Goal: Information Seeking & Learning: Learn about a topic

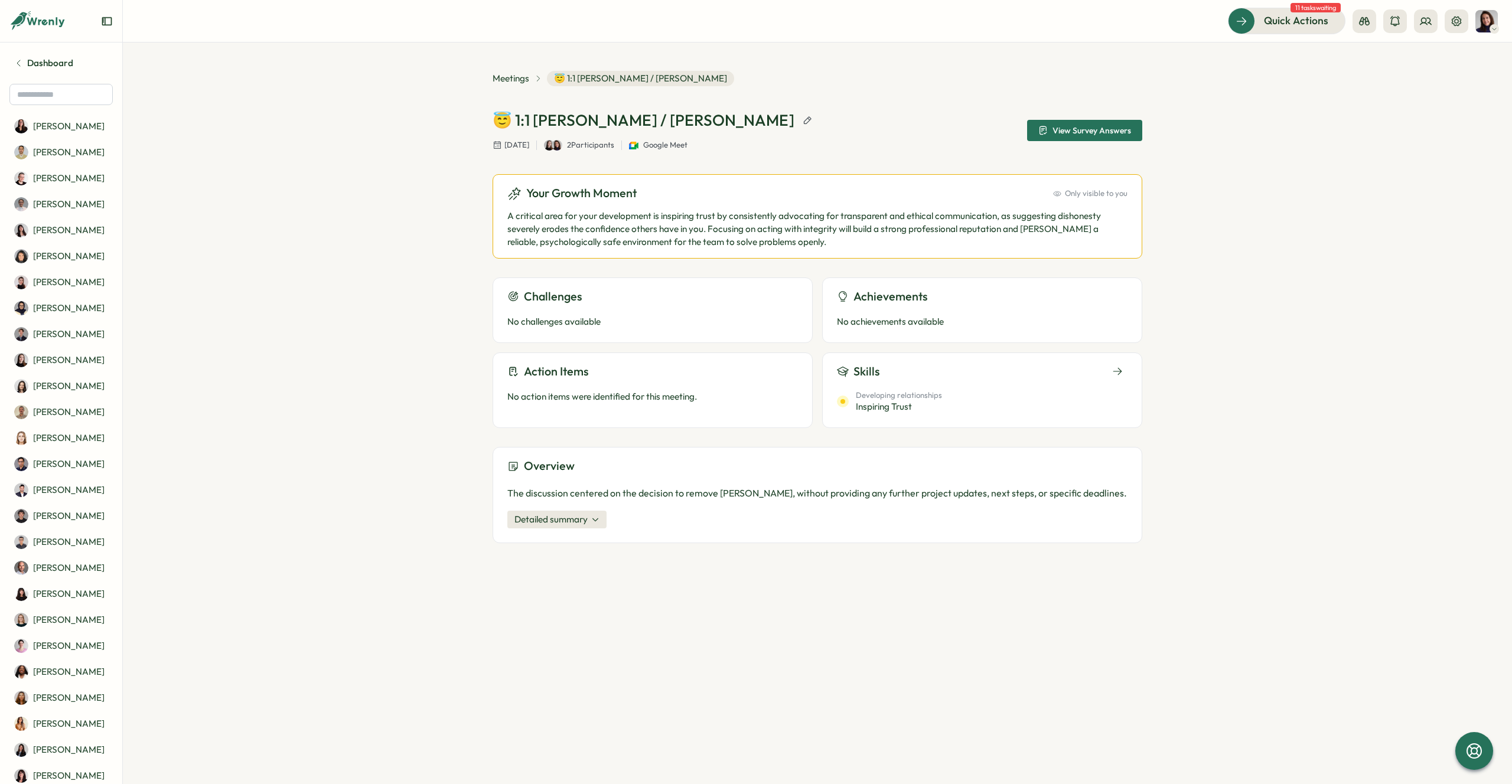
click at [607, 221] on p "A critical area for your development is inspiring trust by consistently advocat…" at bounding box center [817, 229] width 620 height 39
click at [570, 519] on span "Detailed summary" at bounding box center [551, 519] width 73 height 13
click at [510, 76] on span "Meetings" at bounding box center [511, 78] width 37 height 13
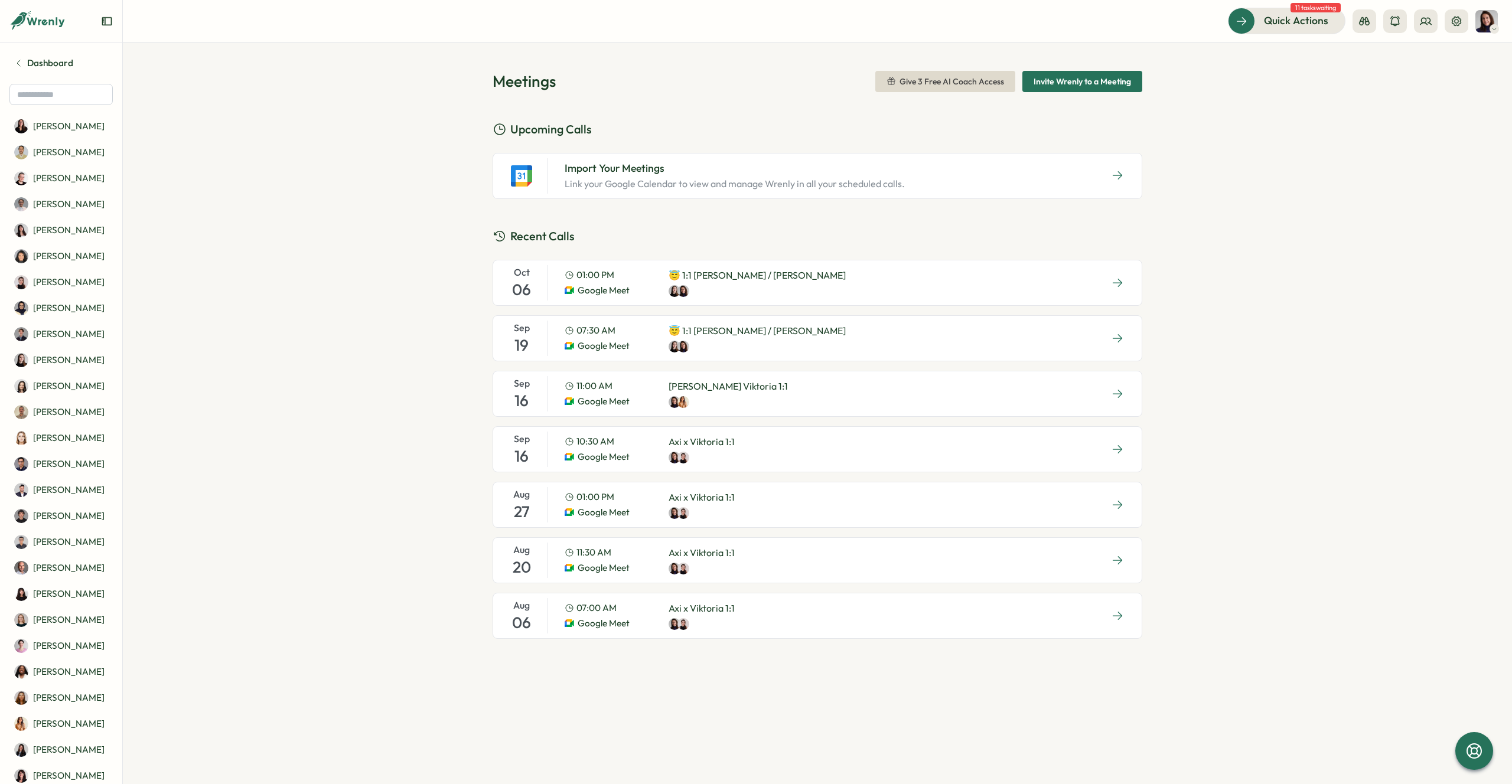
click at [747, 287] on div at bounding box center [757, 291] width 177 height 12
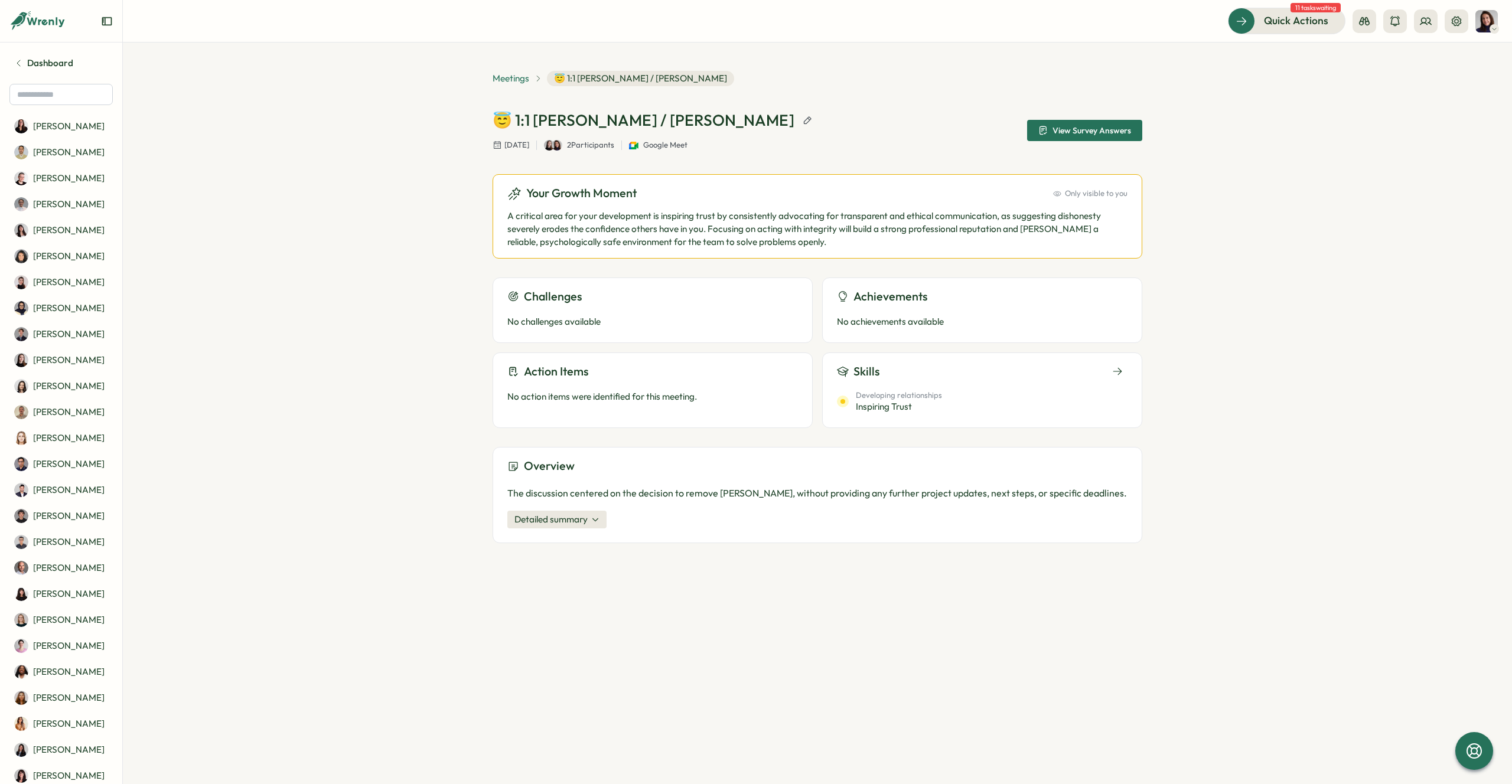
click at [502, 73] on span "Meetings" at bounding box center [511, 78] width 37 height 13
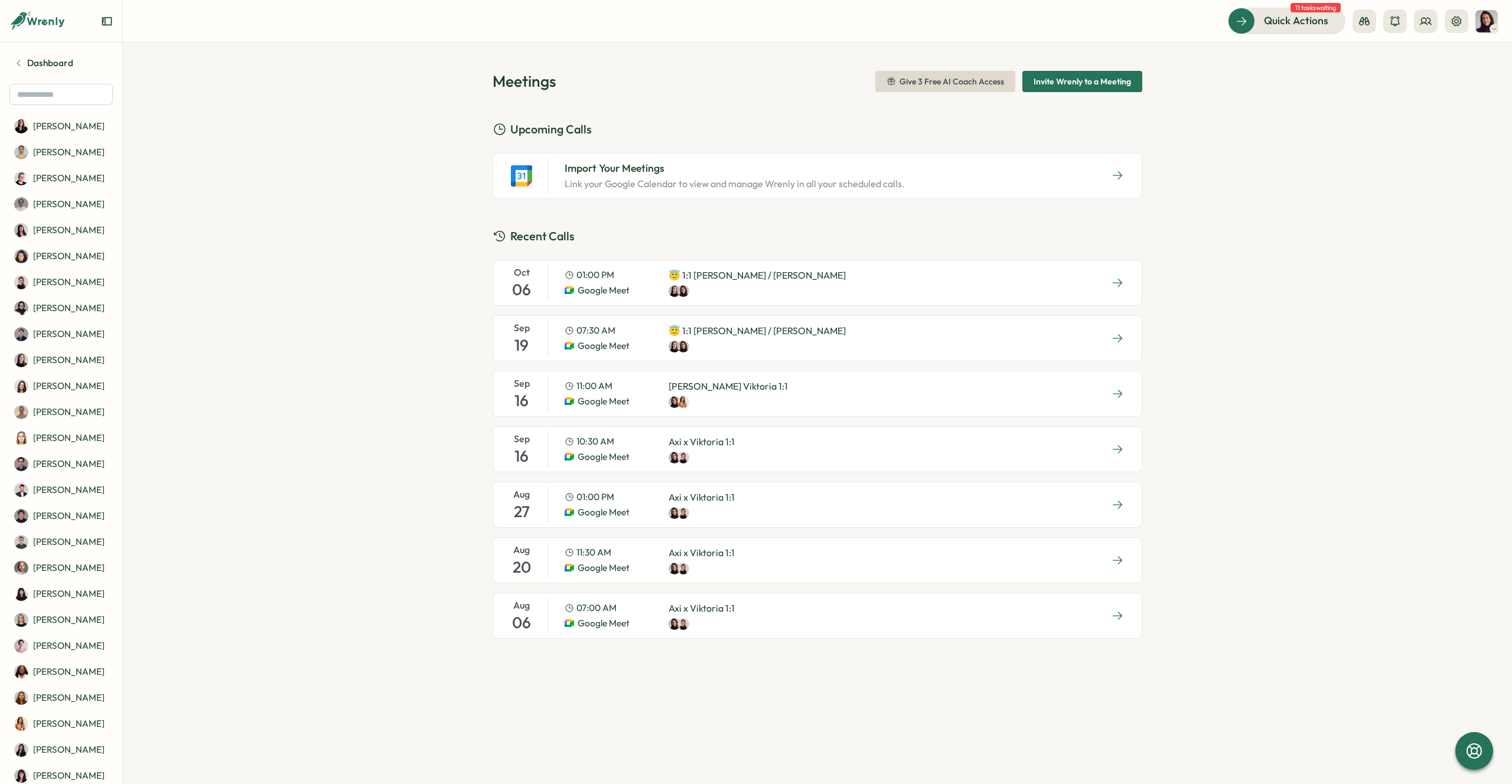
click at [717, 332] on p "😇 1:1 [PERSON_NAME] / [PERSON_NAME]" at bounding box center [757, 331] width 177 height 15
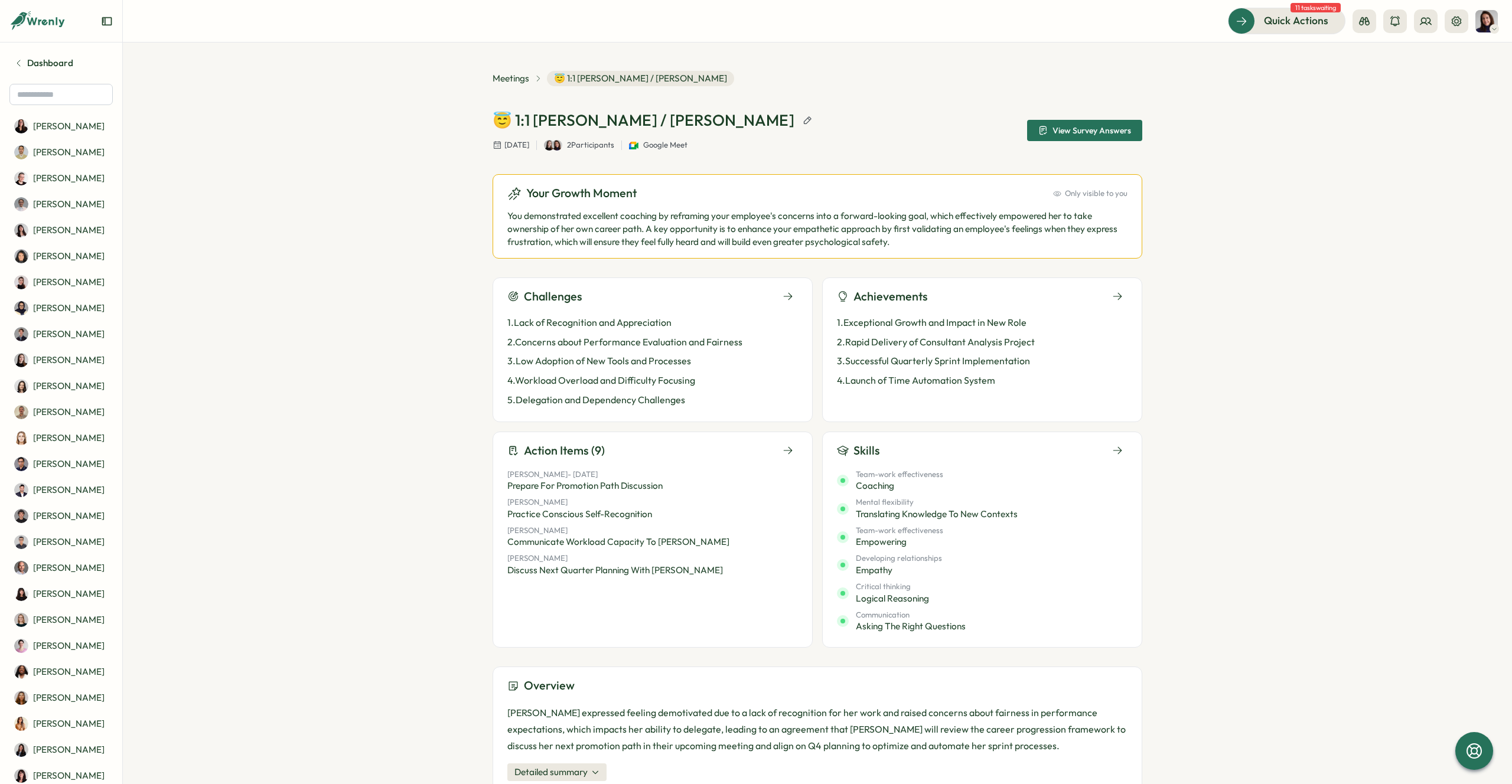
scroll to position [40, 0]
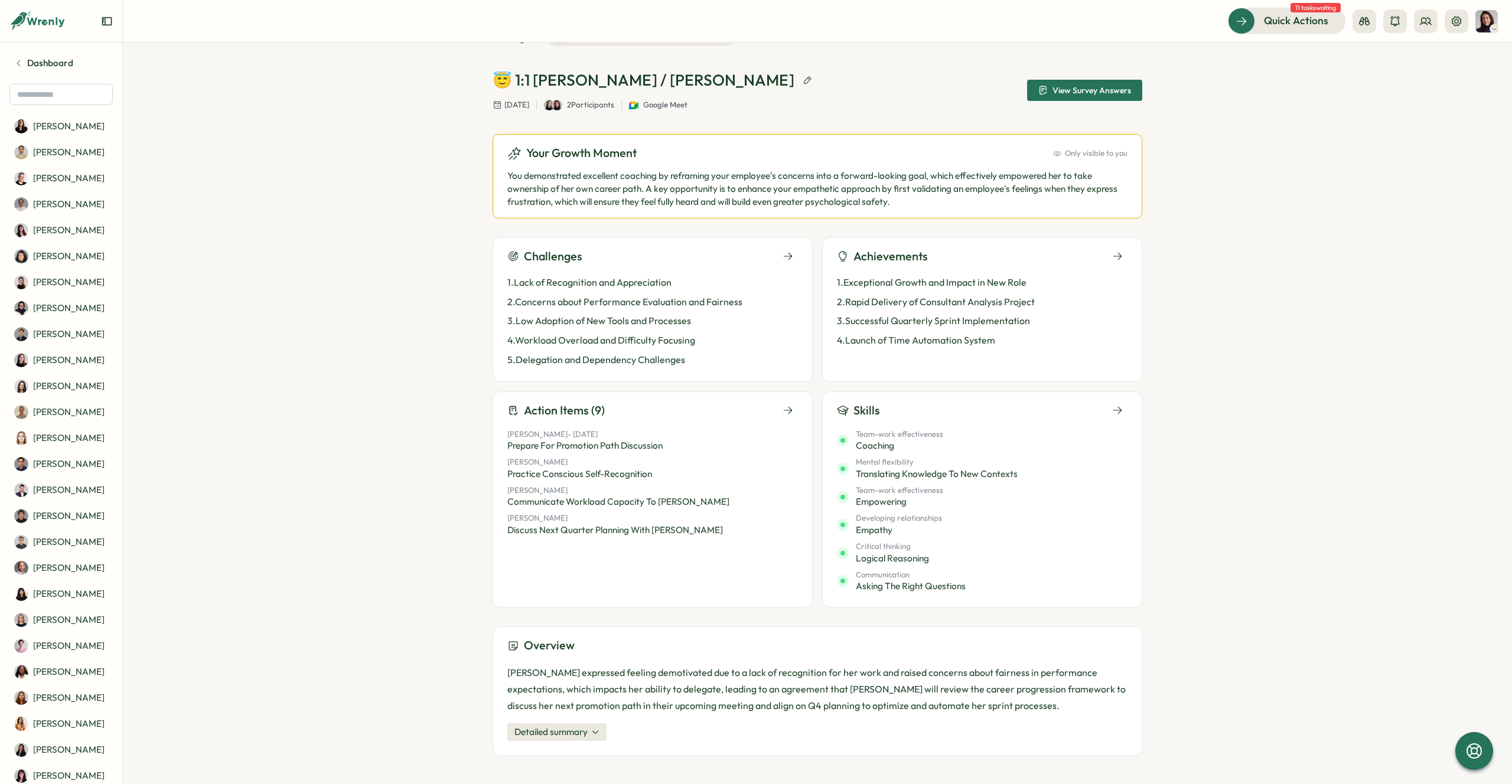
click at [587, 721] on div "[PERSON_NAME] expressed feeling demotivated due to a lack of recognition for he…" at bounding box center [817, 702] width 620 height 77
click at [589, 736] on button "Detailed summary" at bounding box center [557, 732] width 99 height 18
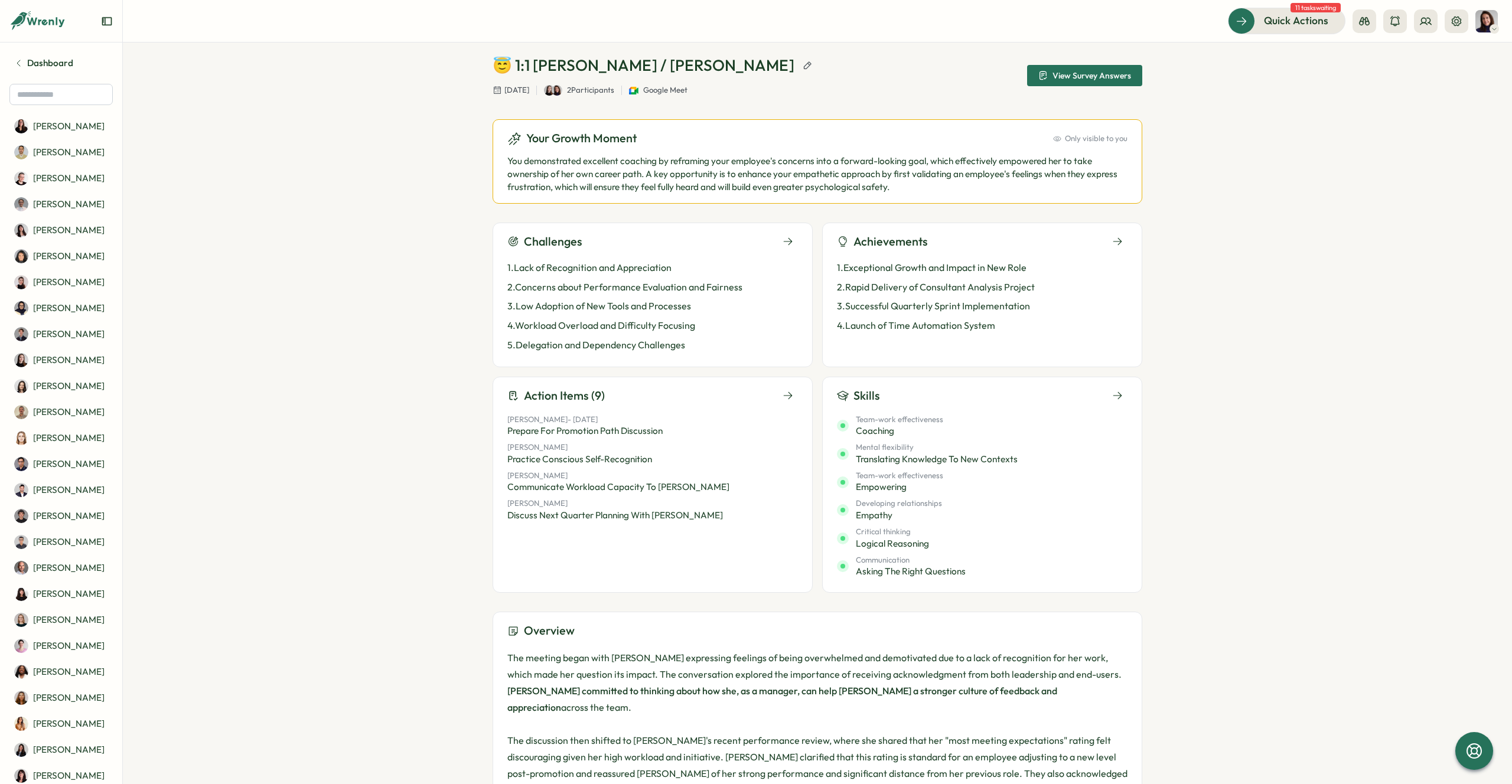
scroll to position [47, 0]
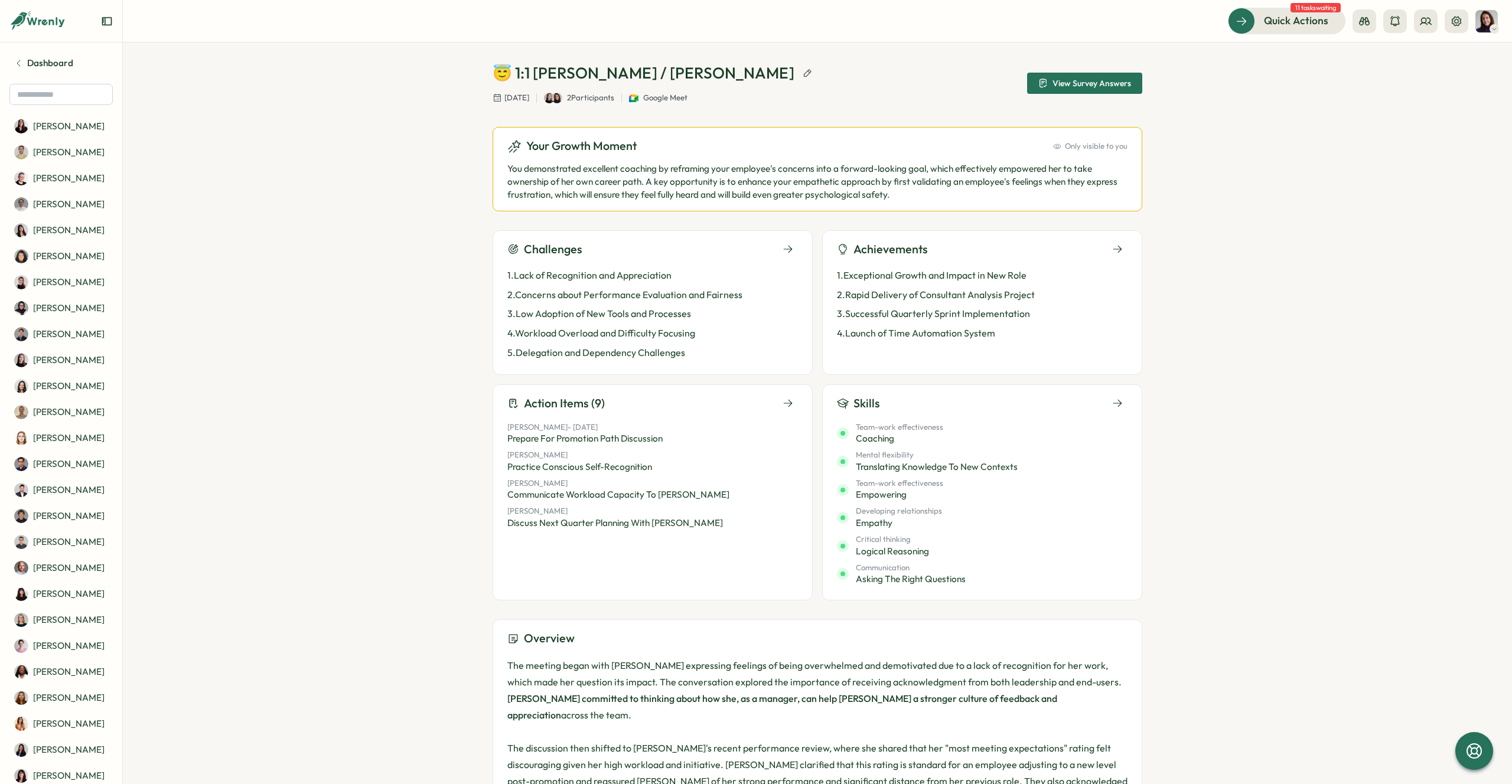
click at [670, 252] on div "Challenges" at bounding box center [653, 249] width 290 height 18
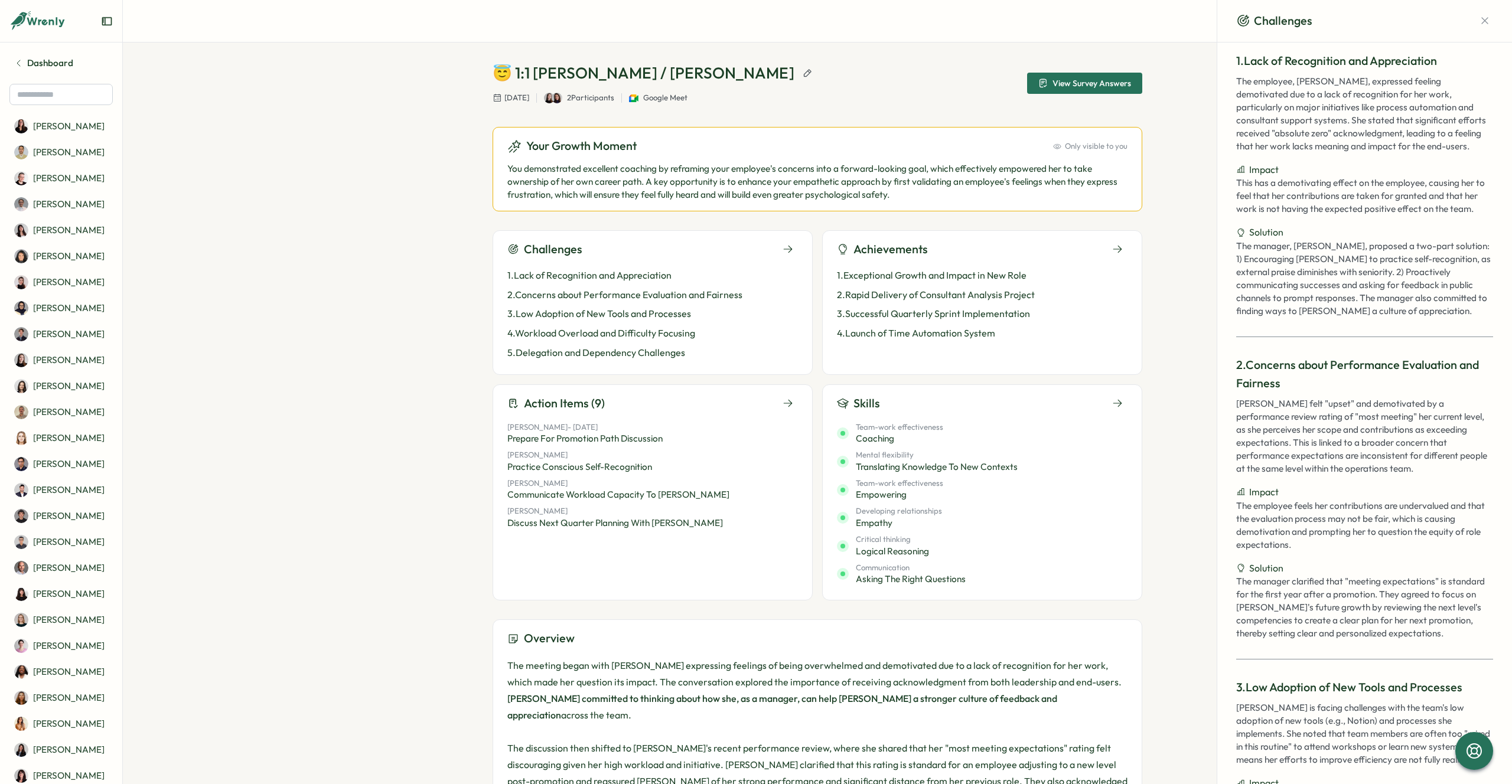
click at [720, 405] on div "Action Items (9)" at bounding box center [653, 404] width 290 height 18
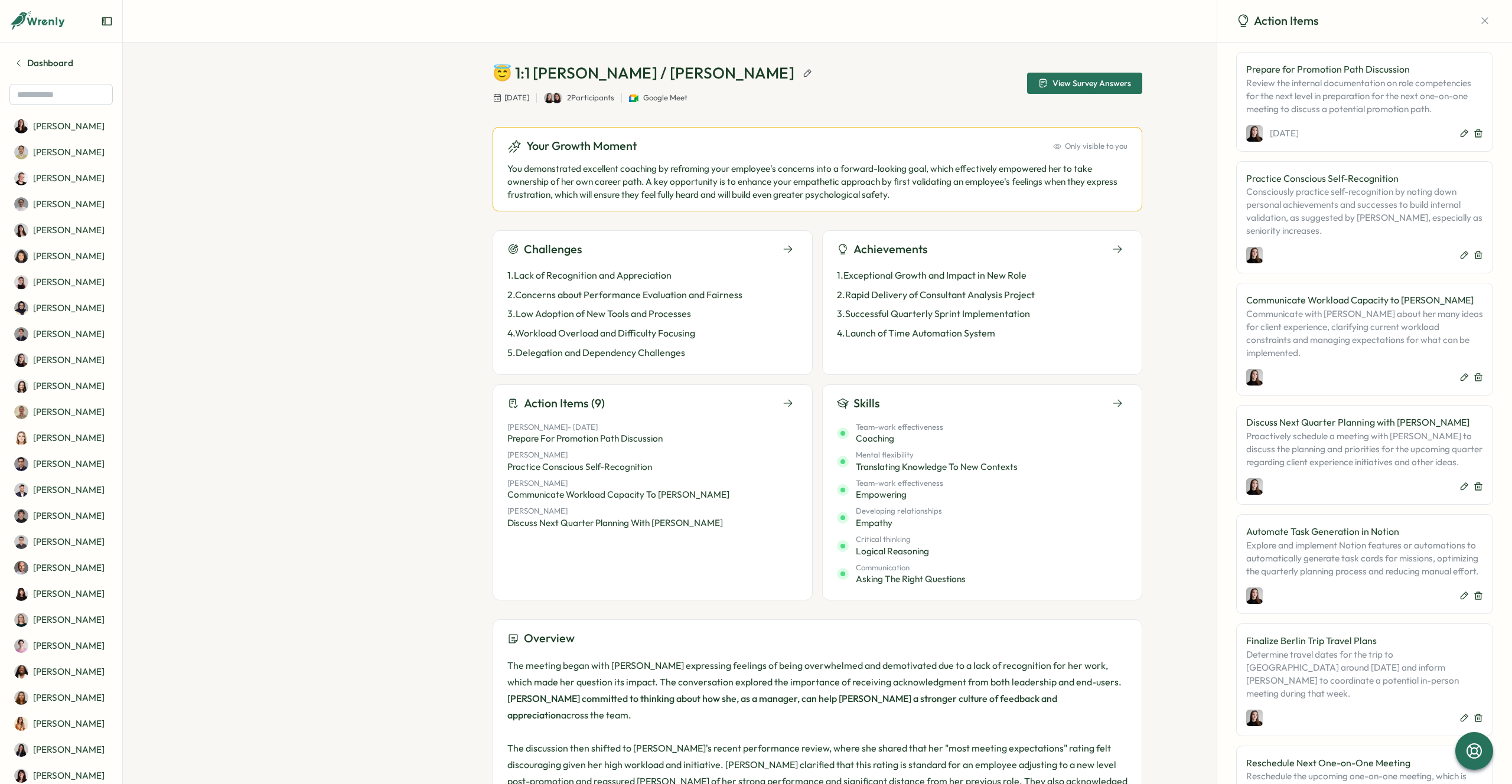
click at [959, 256] on div "Achievements" at bounding box center [982, 249] width 290 height 18
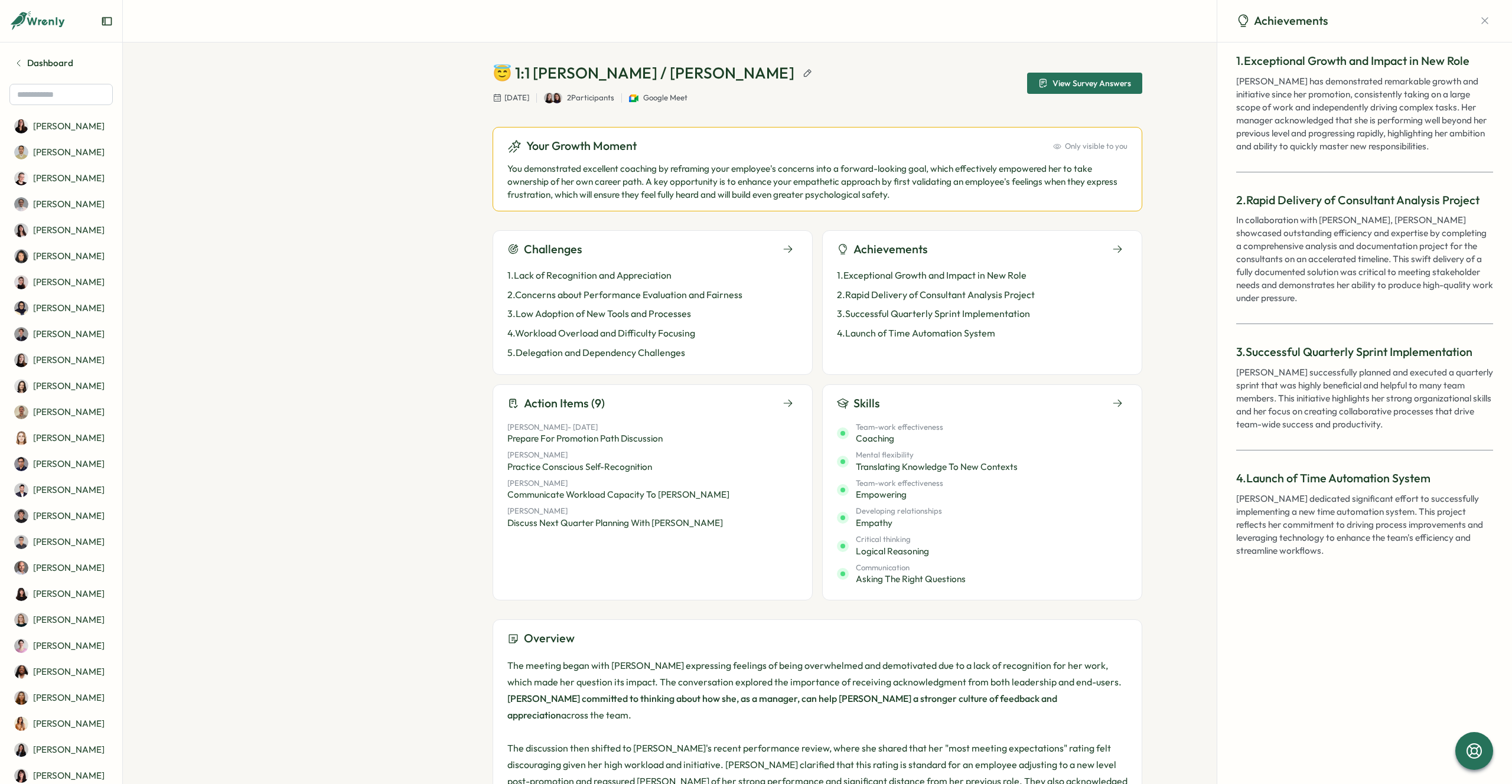
scroll to position [0, 0]
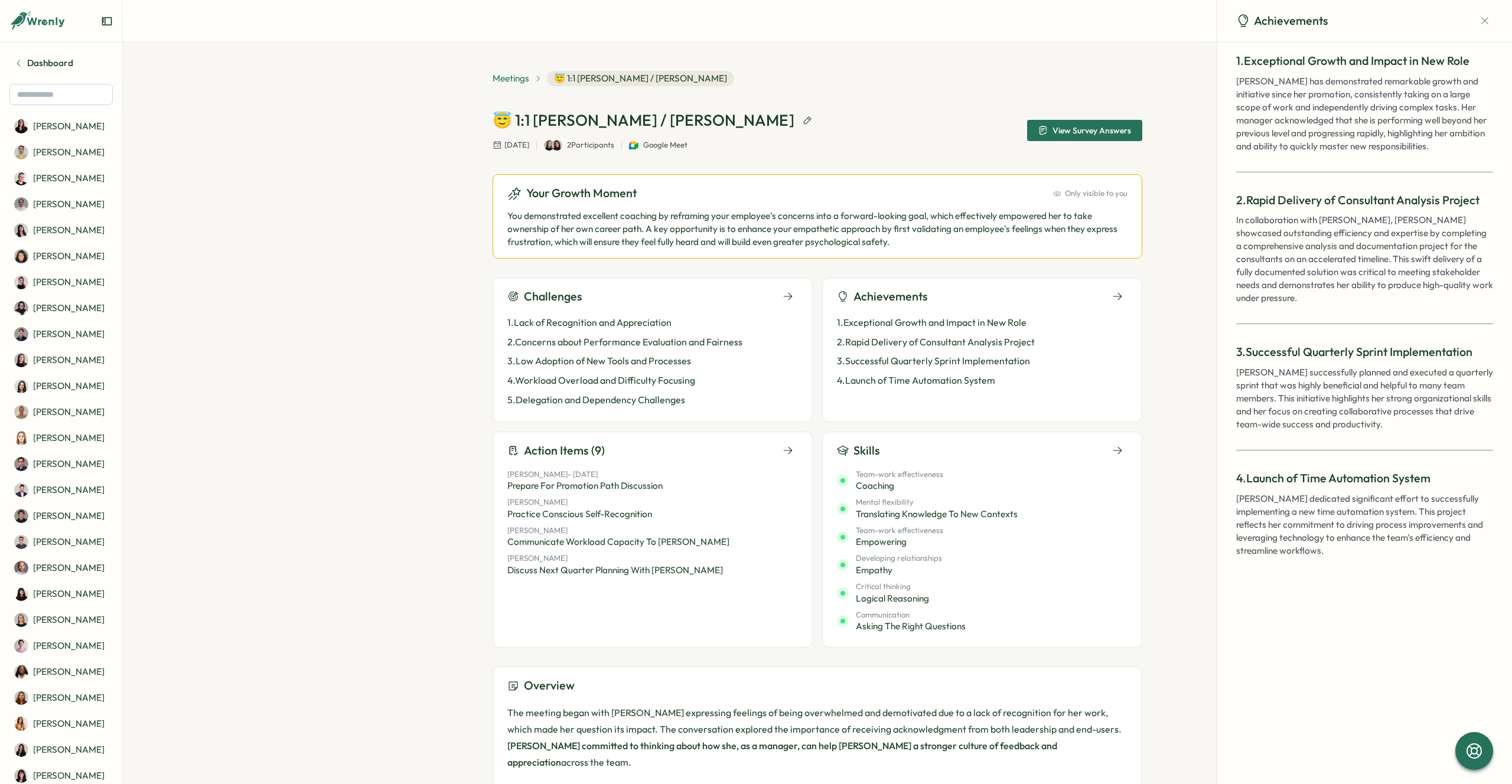
click at [506, 79] on span "Meetings" at bounding box center [511, 78] width 37 height 13
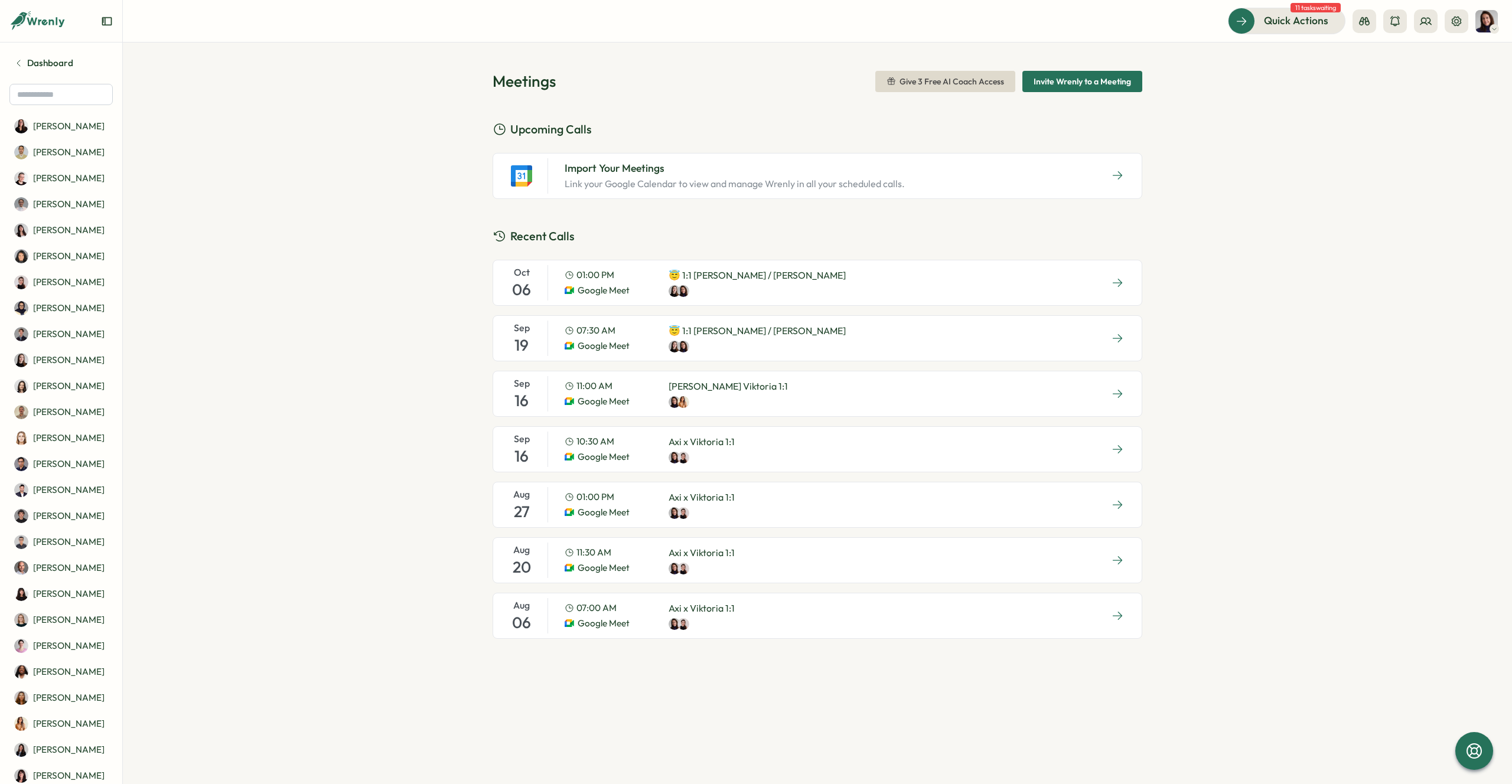
click at [643, 291] on div "Google Meet" at bounding box center [607, 290] width 85 height 13
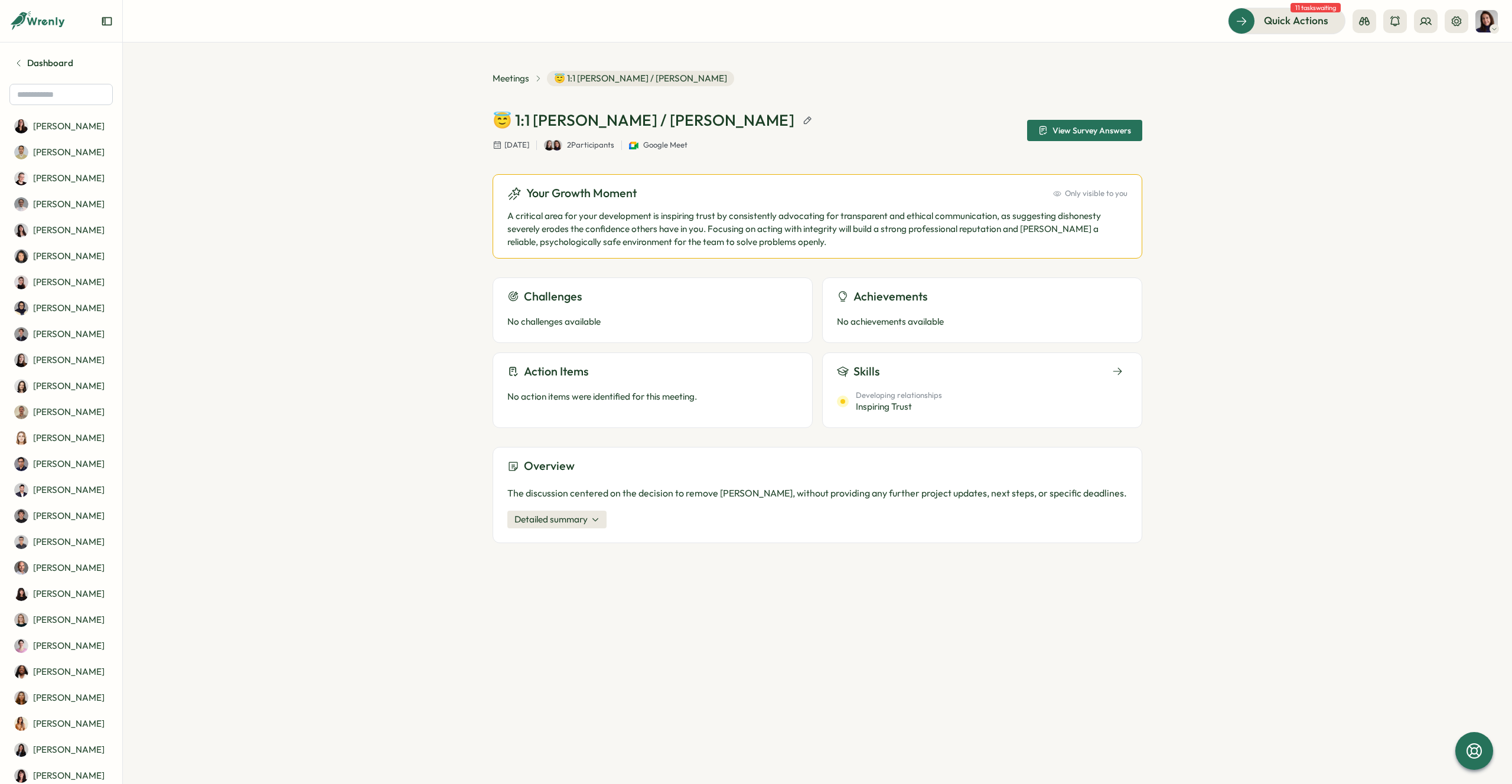
click at [687, 221] on p "A critical area for your development is inspiring trust by consistently advocat…" at bounding box center [817, 229] width 620 height 39
click at [938, 327] on p "No achievements available" at bounding box center [982, 321] width 290 height 13
click at [905, 396] on span "Developing relationships" at bounding box center [898, 395] width 86 height 10
click at [999, 377] on div "Skills" at bounding box center [982, 372] width 290 height 18
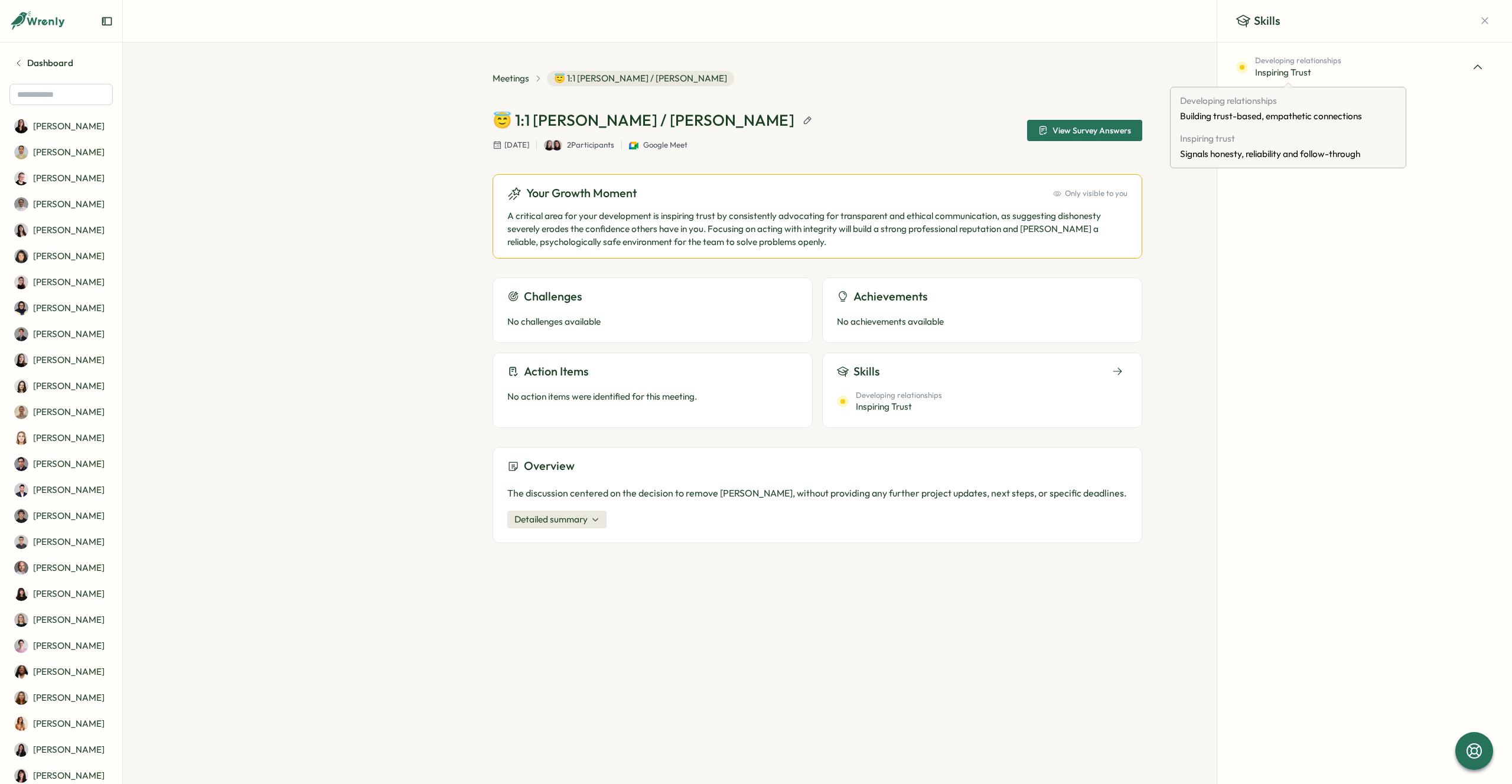
click at [1331, 72] on span "Inspiring trust" at bounding box center [1298, 72] width 86 height 13
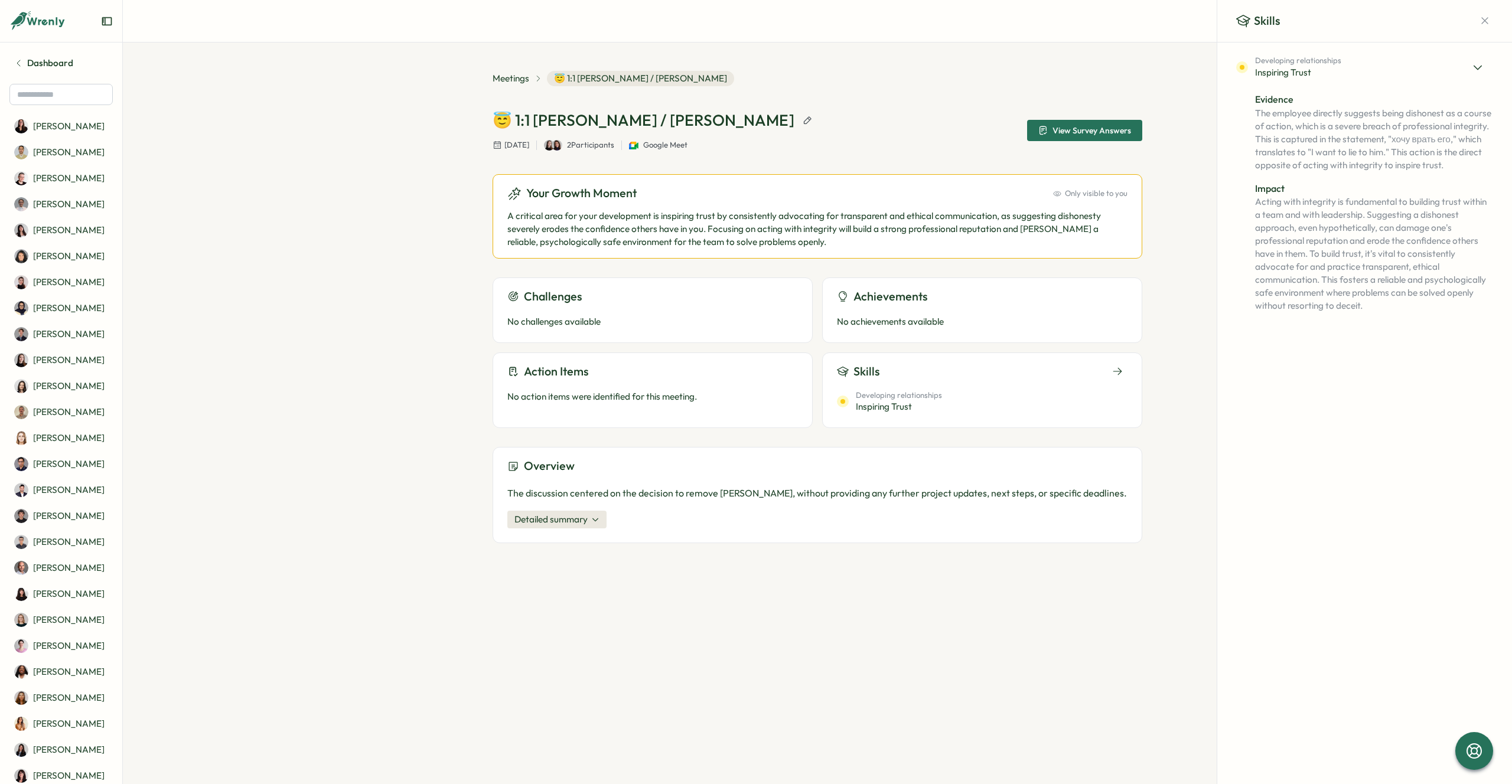
click at [1477, 69] on icon at bounding box center [1477, 67] width 12 height 12
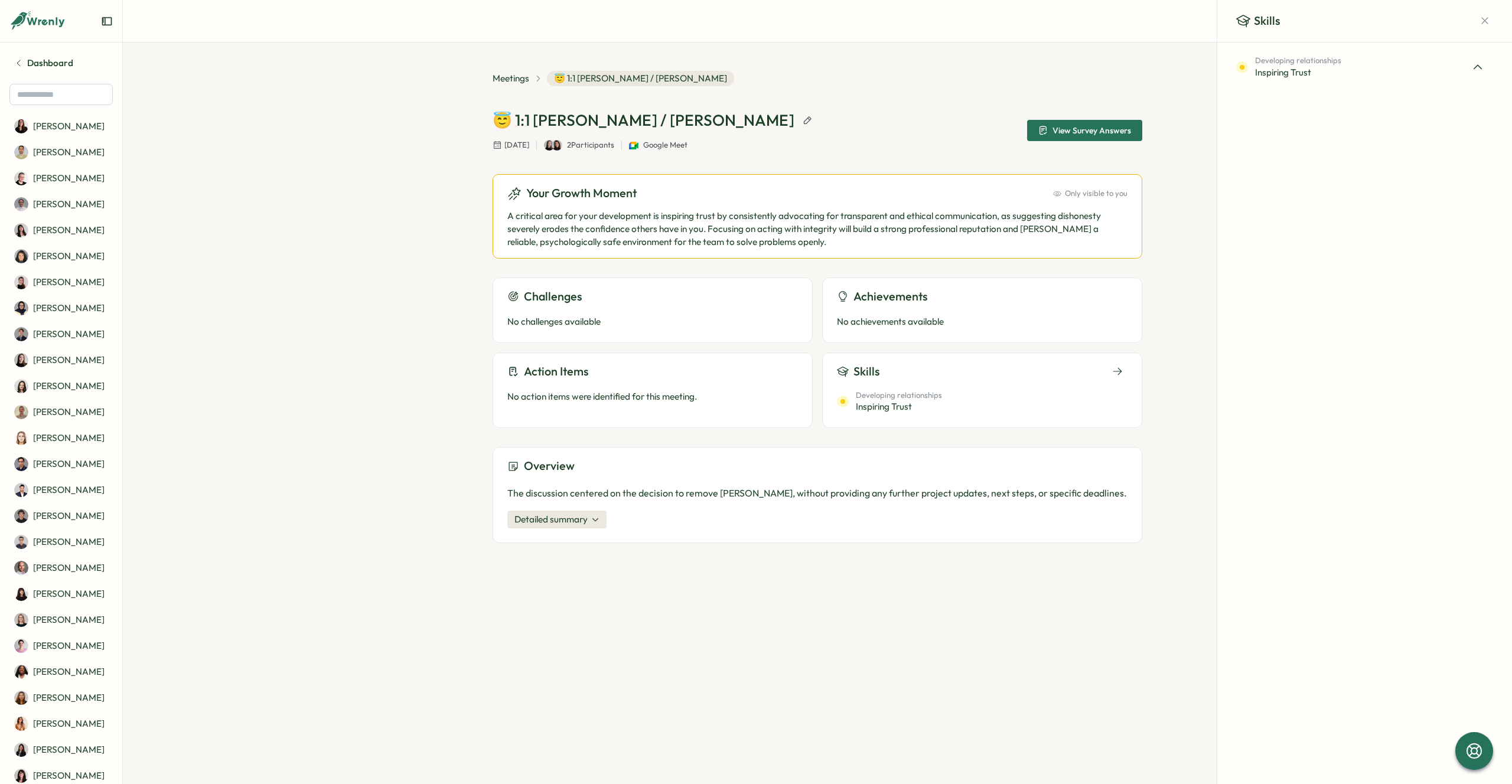
click at [571, 519] on span "Detailed summary" at bounding box center [551, 519] width 73 height 13
click at [881, 494] on strong "remove [PERSON_NAME] from the current context" at bounding box center [955, 493] width 213 height 12
click at [1064, 132] on span "View Survey Answers" at bounding box center [1092, 130] width 79 height 9
click at [507, 79] on span "Meetings" at bounding box center [511, 78] width 37 height 13
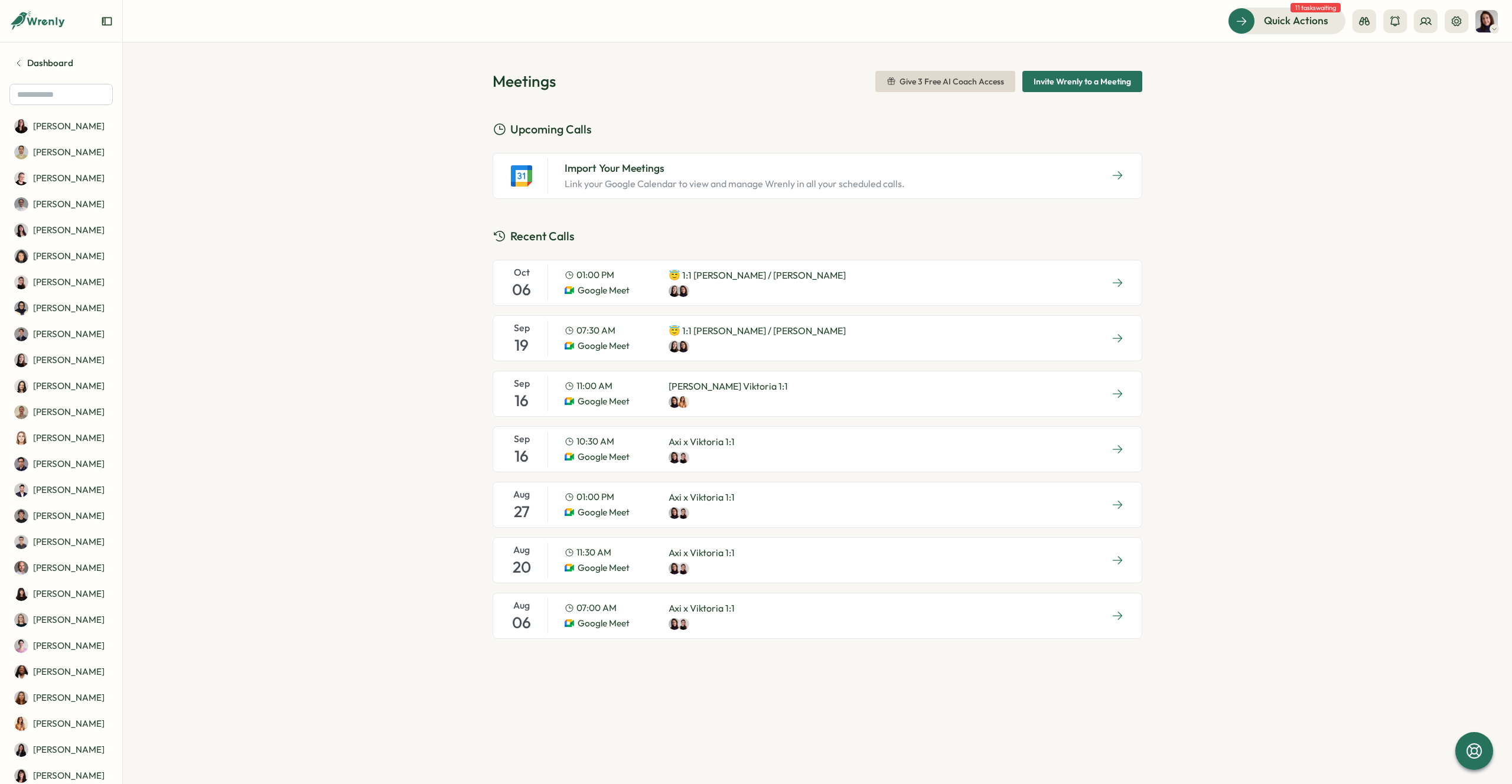
click at [727, 346] on div at bounding box center [757, 346] width 177 height 12
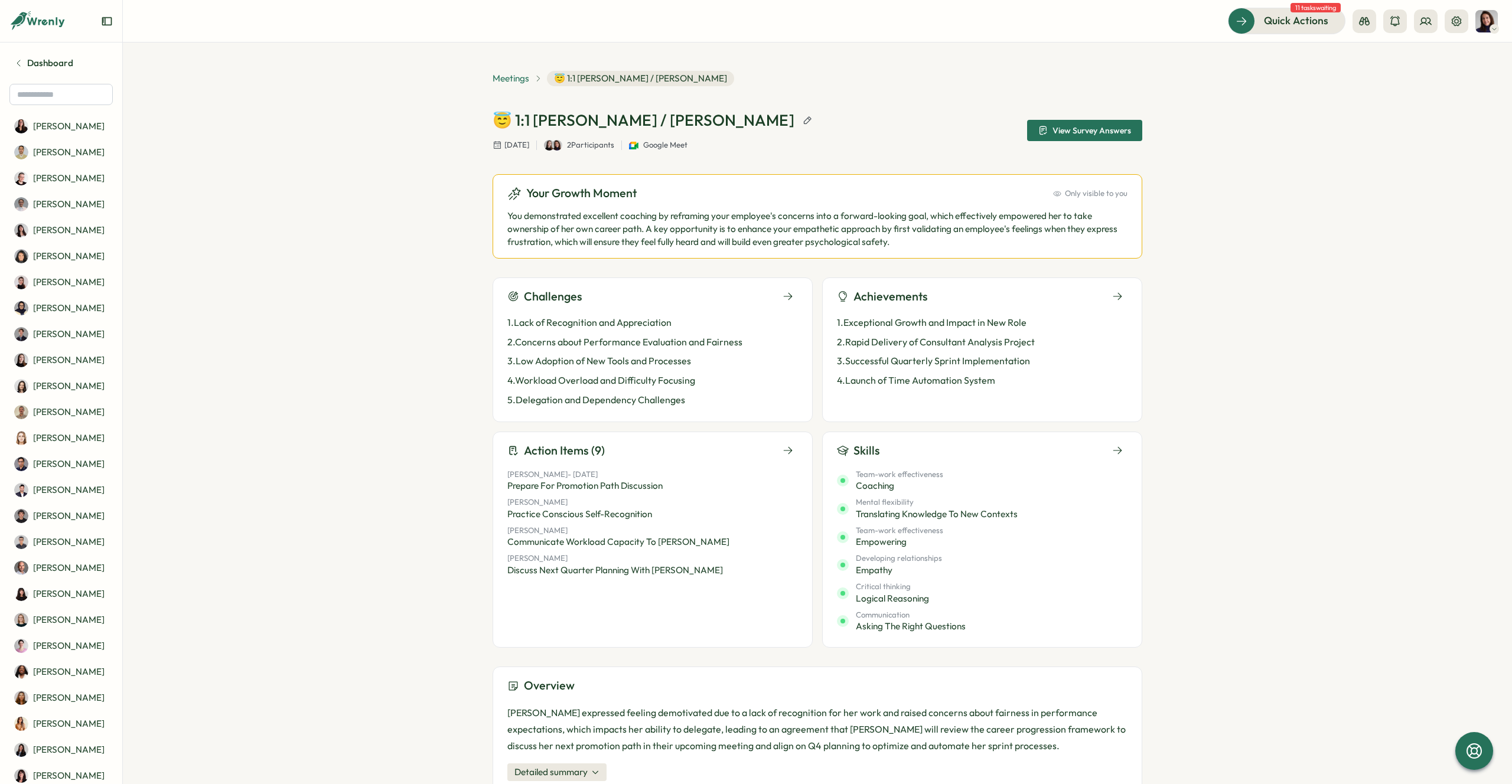
click at [511, 77] on span "Meetings" at bounding box center [511, 78] width 37 height 13
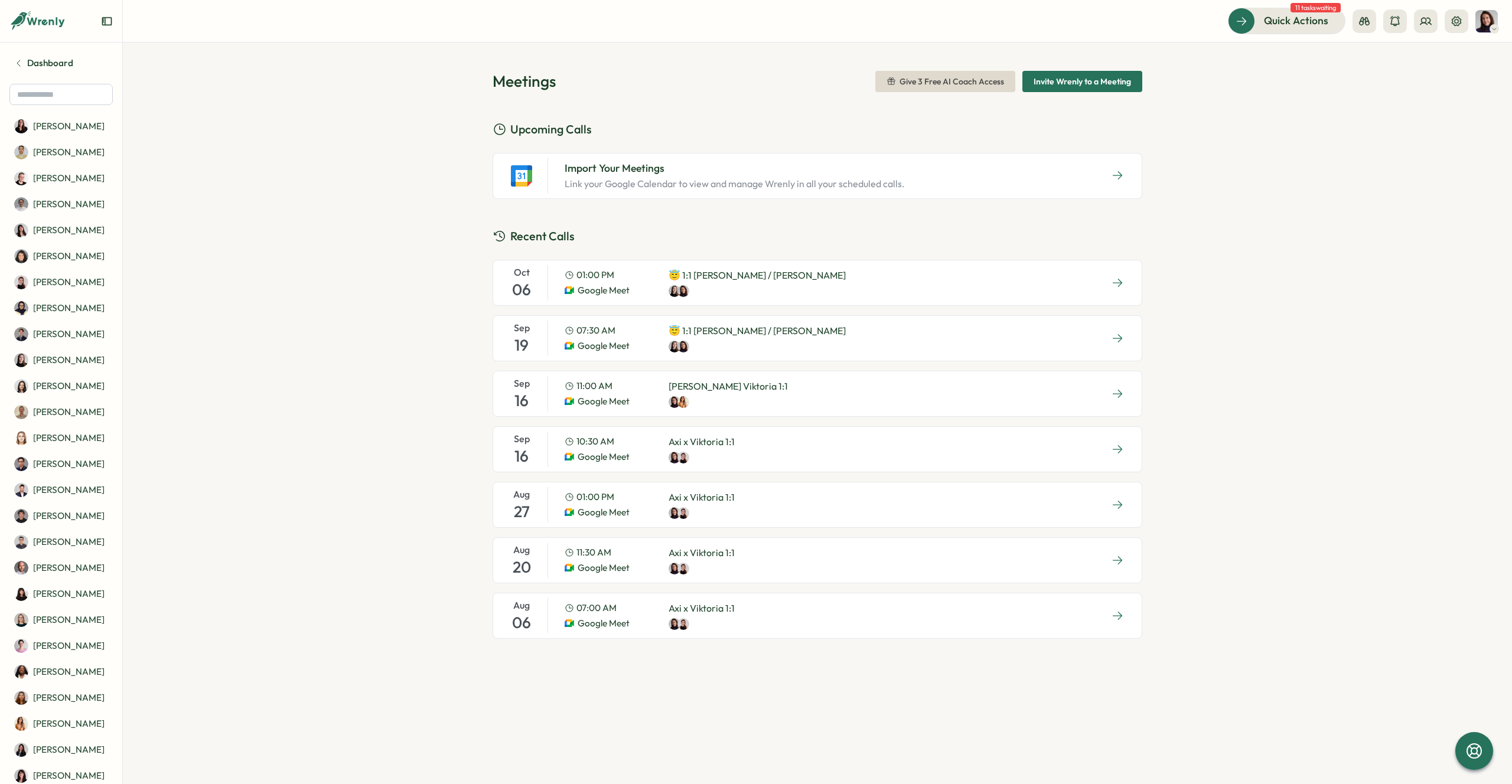
click at [694, 271] on p "😇 1:1 [PERSON_NAME] / [PERSON_NAME]" at bounding box center [757, 276] width 177 height 15
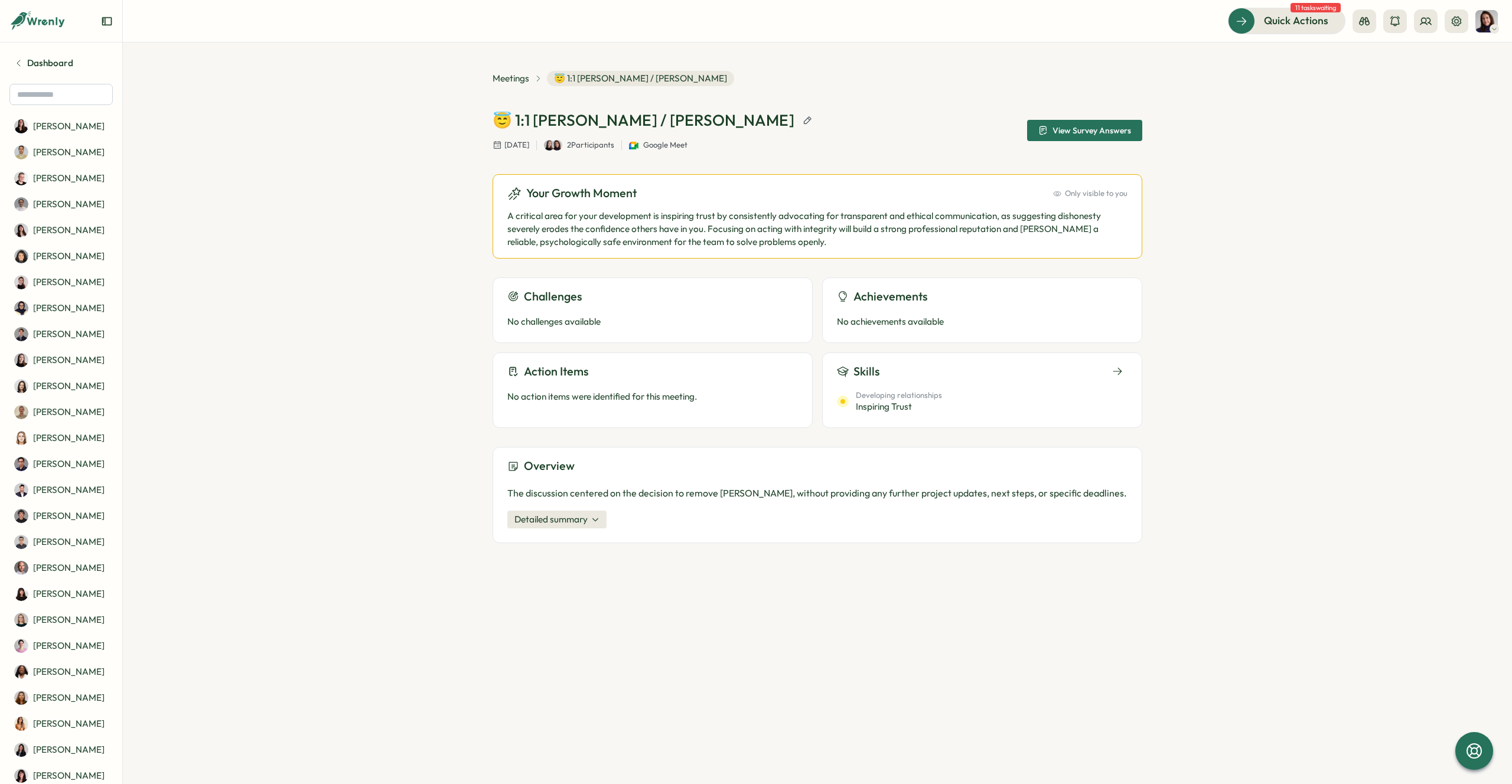
click at [43, 23] on icon at bounding box center [47, 22] width 39 height 10
click at [32, 57] on span "Dashboard" at bounding box center [51, 63] width 46 height 13
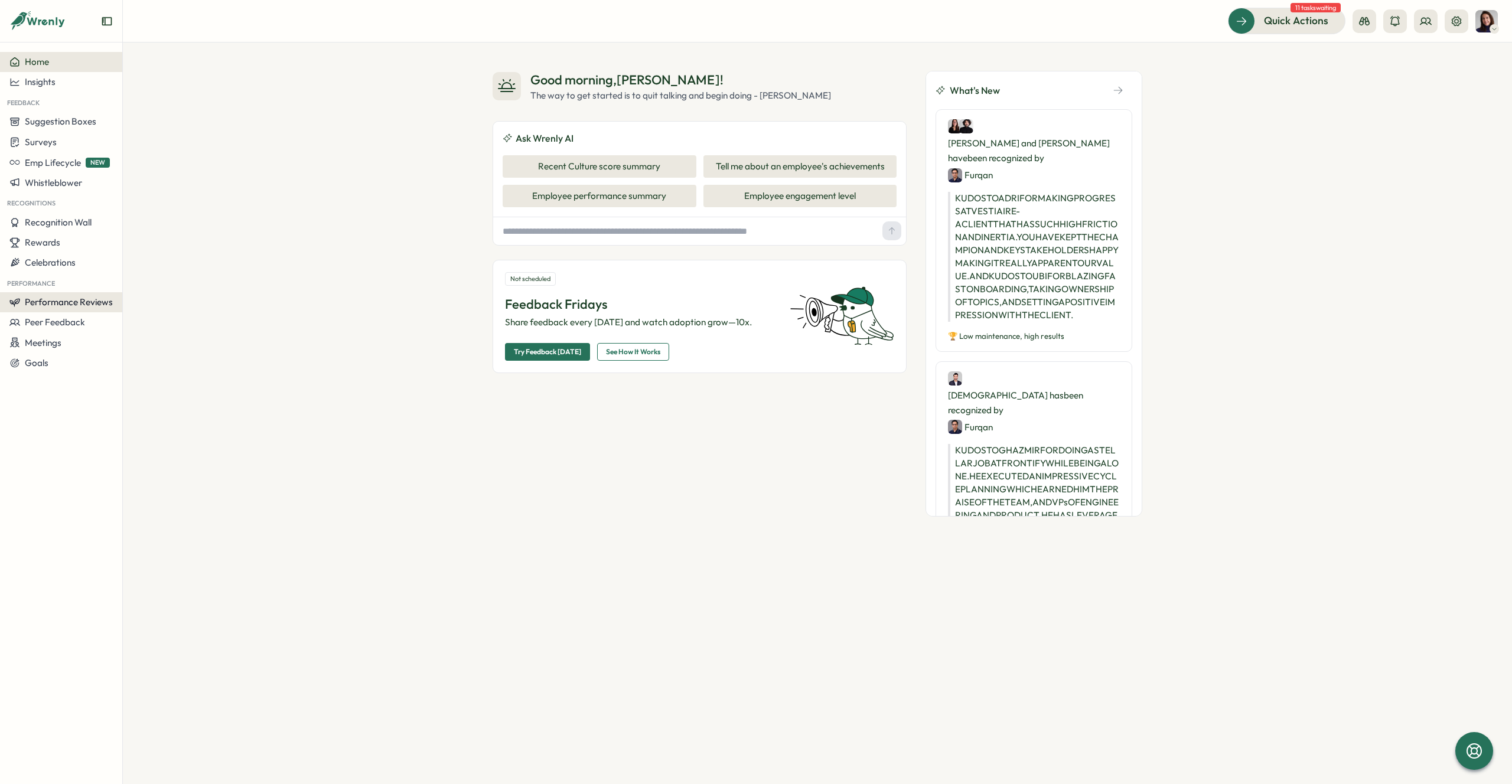
click at [51, 307] on span "Performance Reviews" at bounding box center [69, 302] width 88 height 11
click at [141, 279] on div "Reviews" at bounding box center [171, 279] width 91 height 13
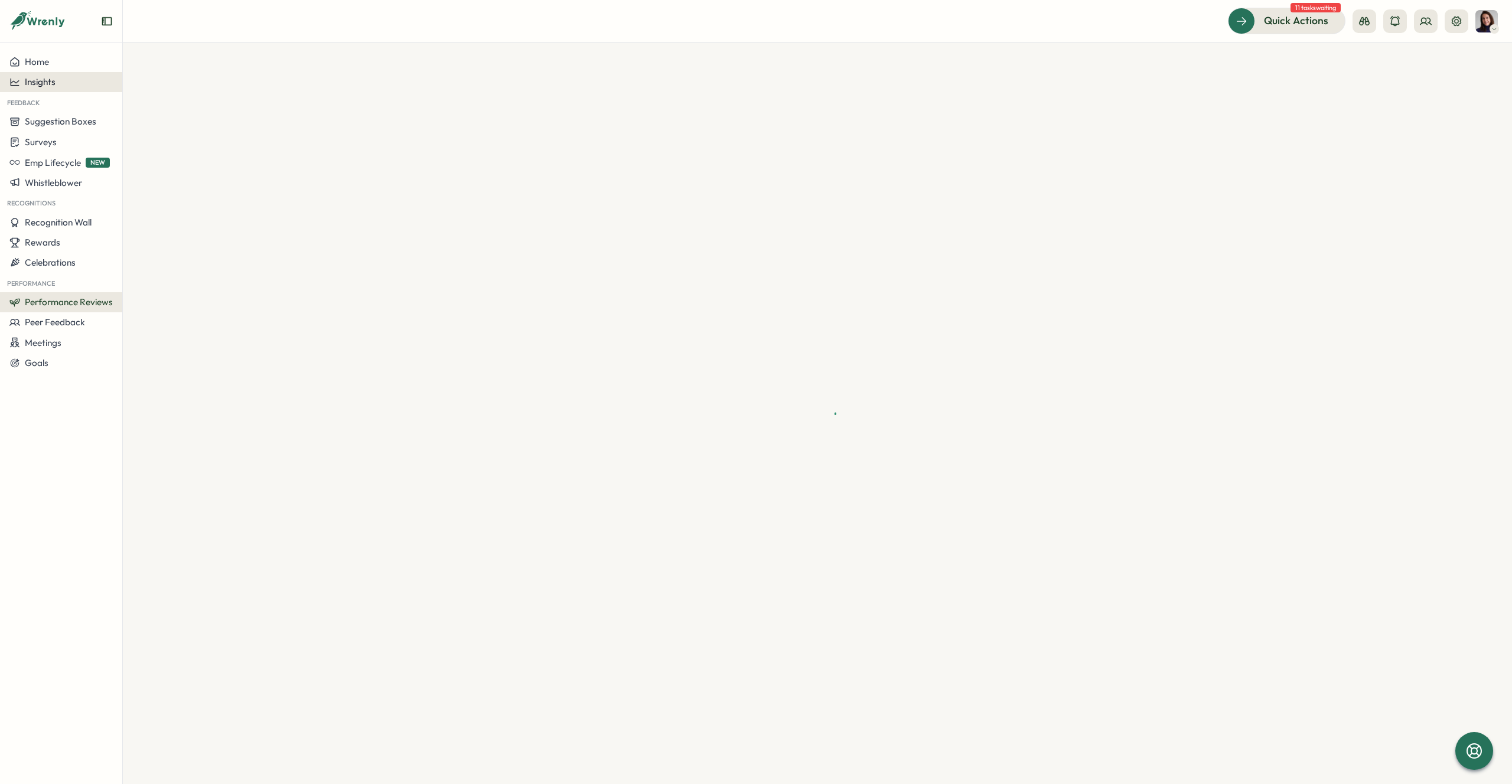
click at [28, 82] on span "Insights" at bounding box center [40, 82] width 30 height 11
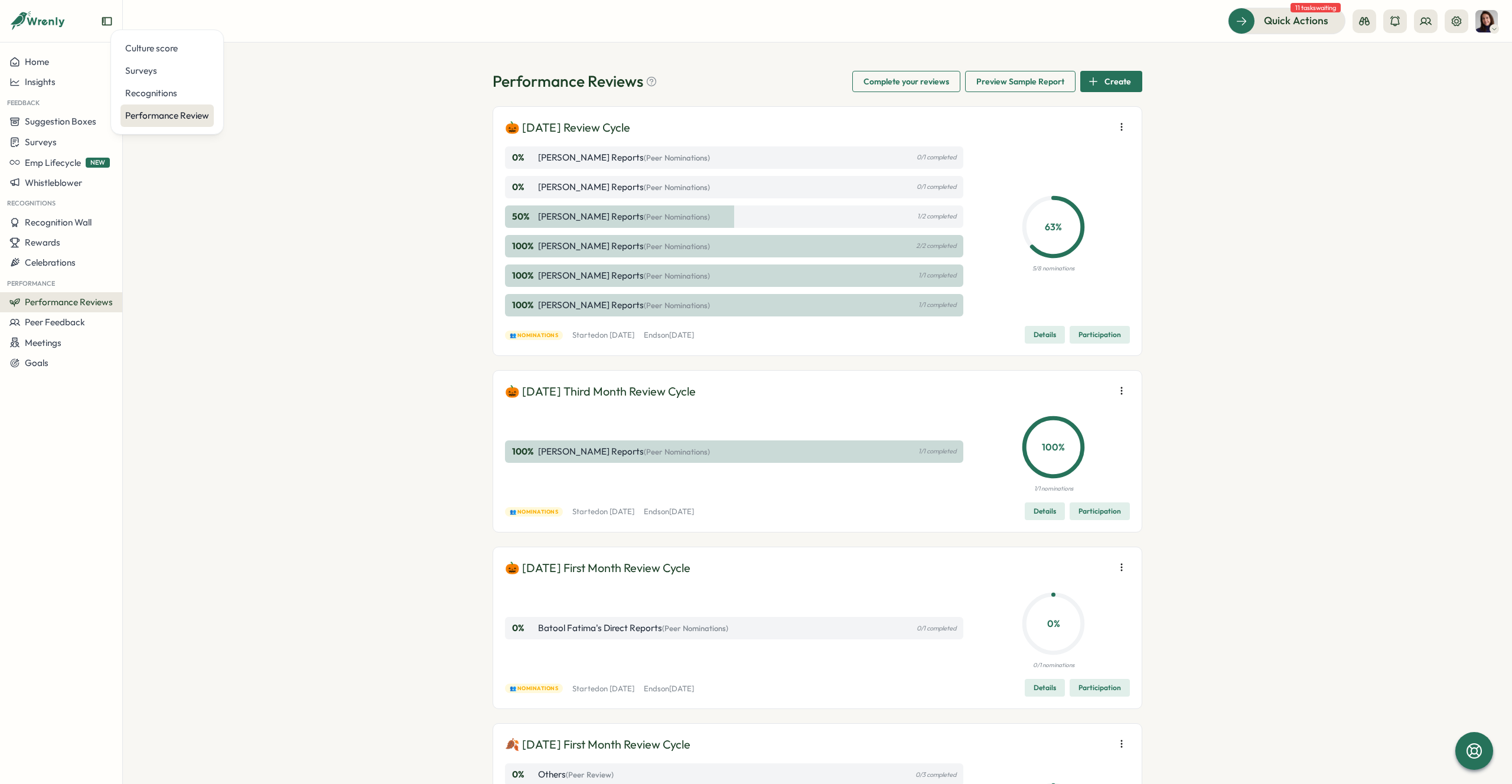
click at [151, 113] on div "Performance Review" at bounding box center [167, 115] width 84 height 13
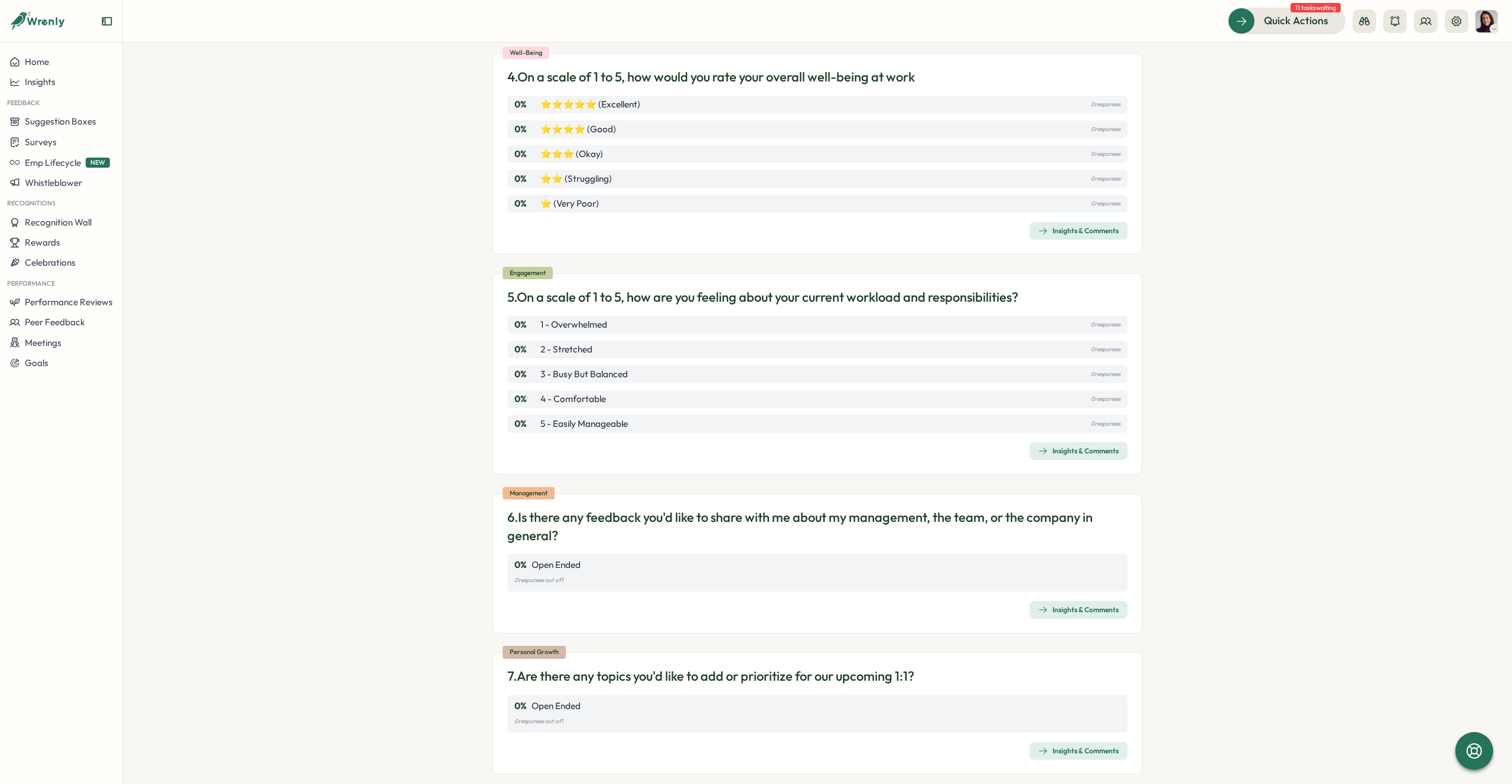
scroll to position [574, 0]
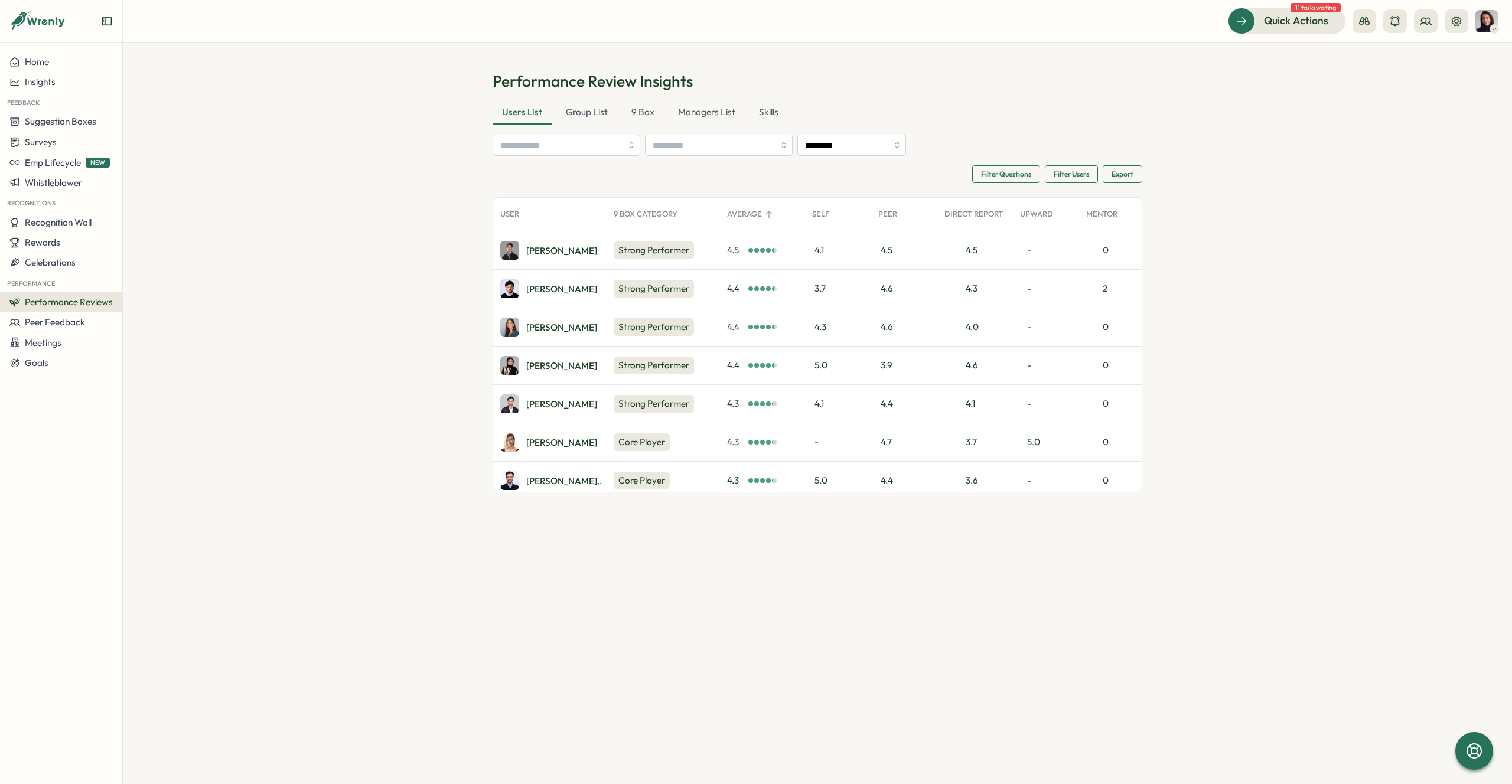
click at [637, 85] on h1 "Performance Review Insights" at bounding box center [817, 81] width 650 height 21
click at [579, 126] on div "Users List Group List 9 Box Managers List Skills *********" at bounding box center [817, 129] width 650 height 55
click at [589, 110] on div "Group List" at bounding box center [587, 113] width 61 height 24
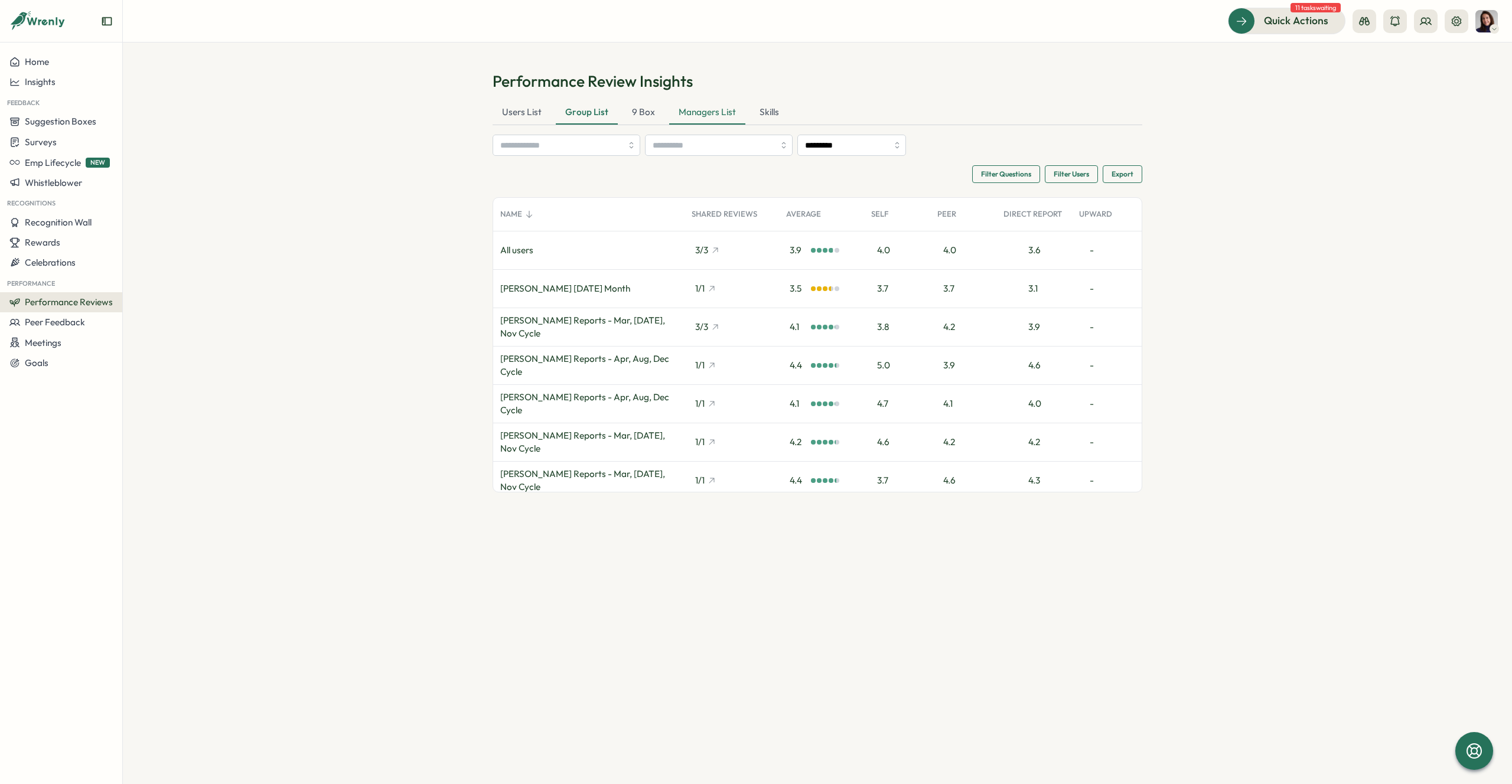
click at [706, 109] on div "Managers List" at bounding box center [707, 113] width 76 height 24
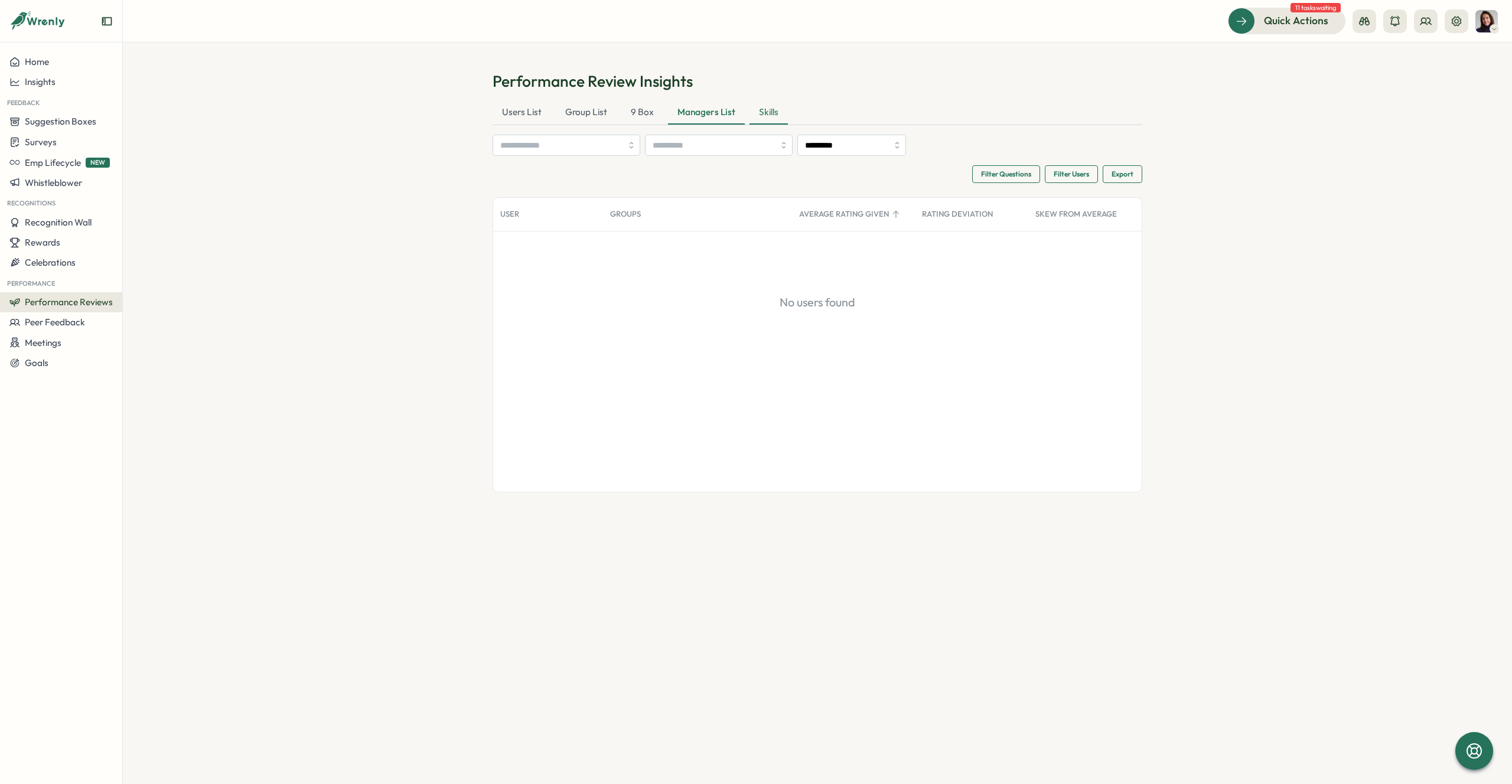
click at [761, 112] on div "Skills" at bounding box center [769, 113] width 38 height 24
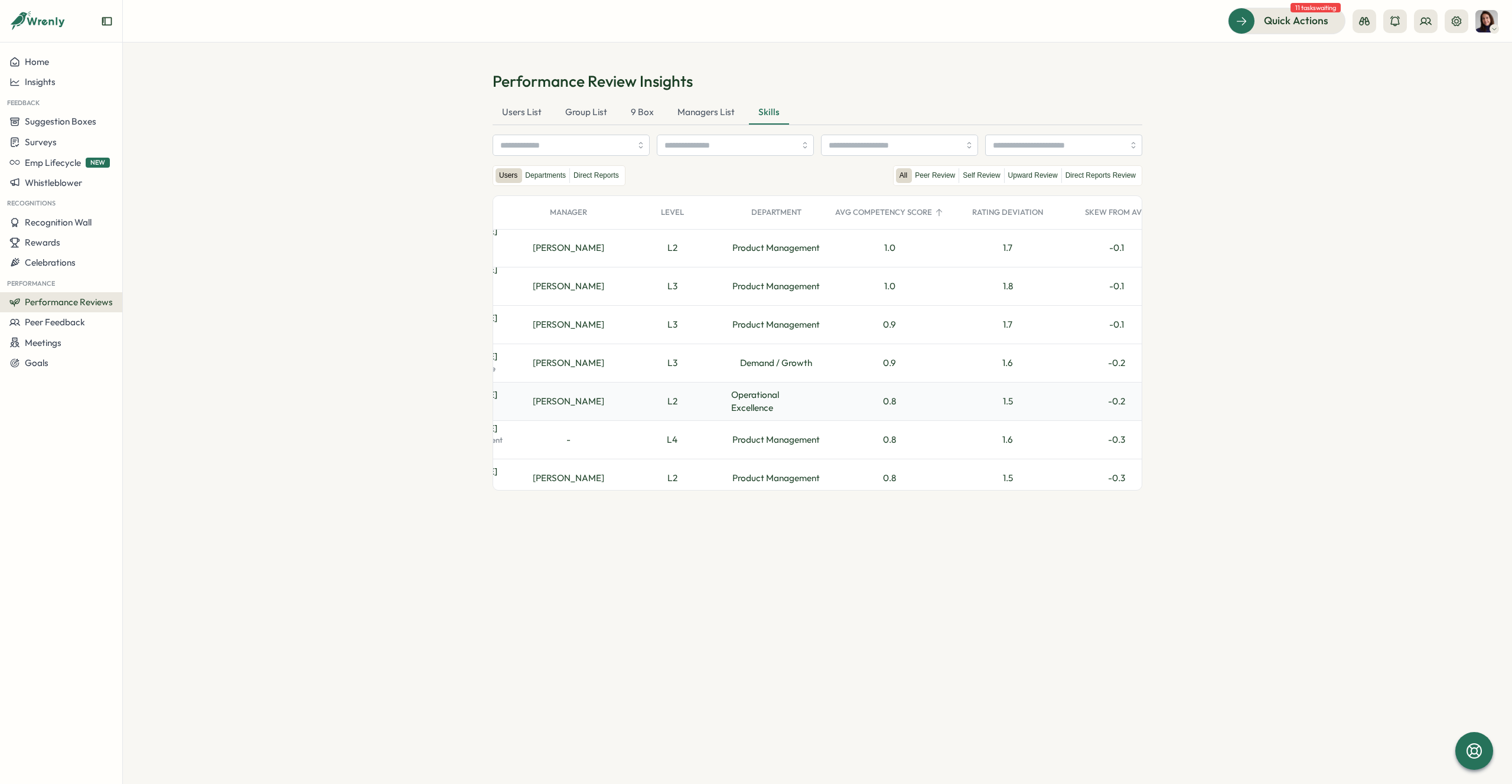
scroll to position [0, 103]
click at [715, 113] on div "Managers List" at bounding box center [706, 113] width 76 height 24
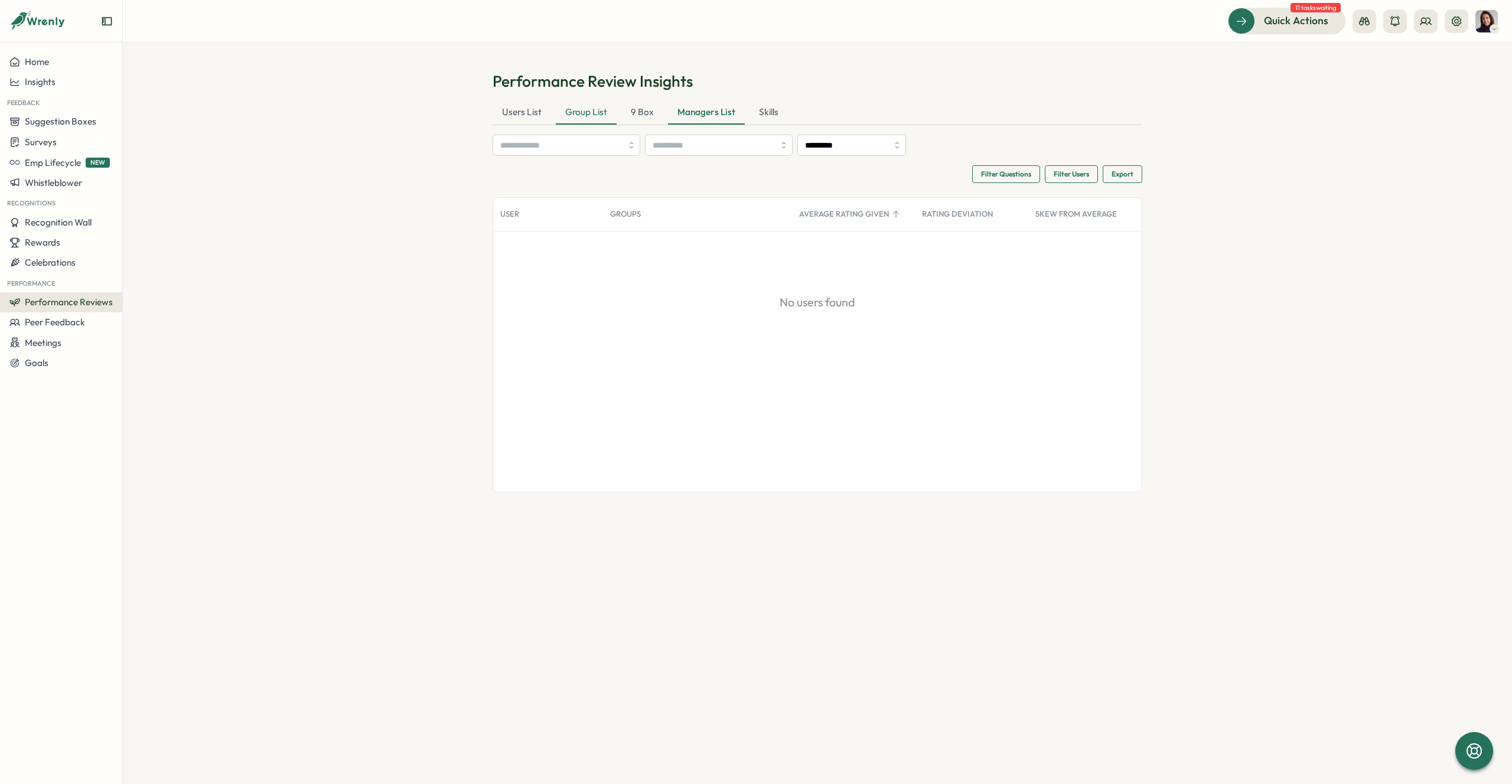
click at [570, 117] on div "Group List" at bounding box center [586, 113] width 61 height 24
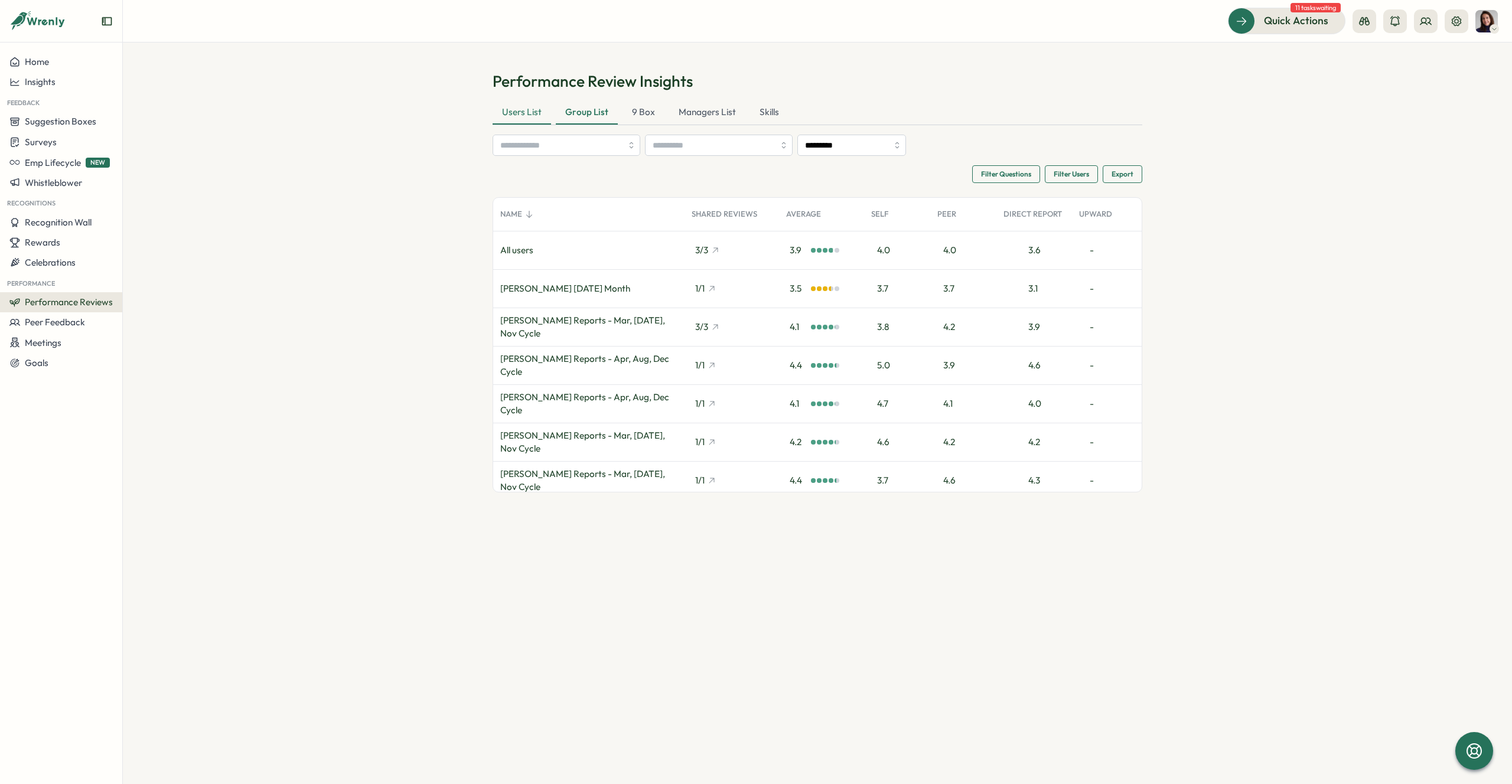
click at [515, 112] on div "Users List" at bounding box center [522, 113] width 59 height 24
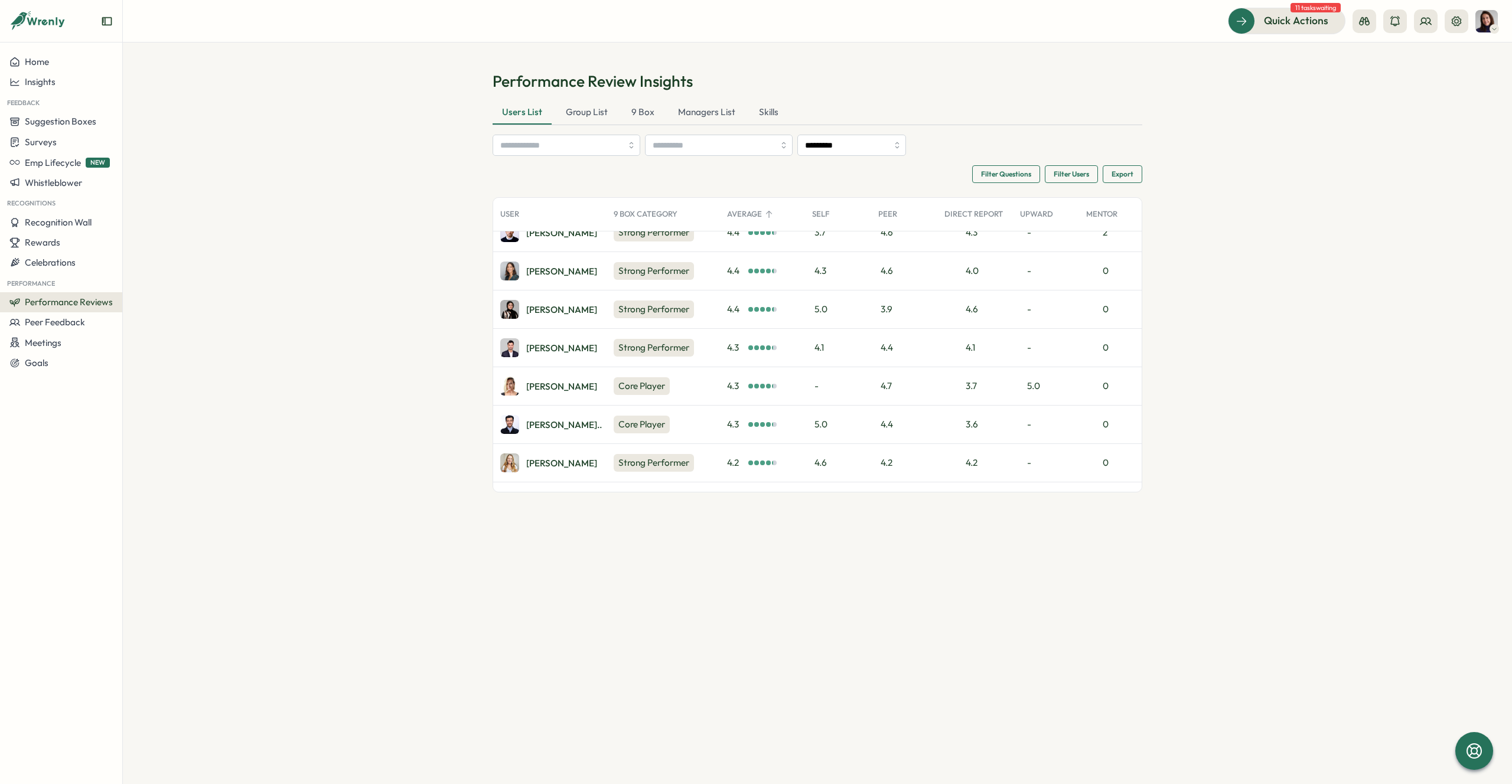
scroll to position [0, 0]
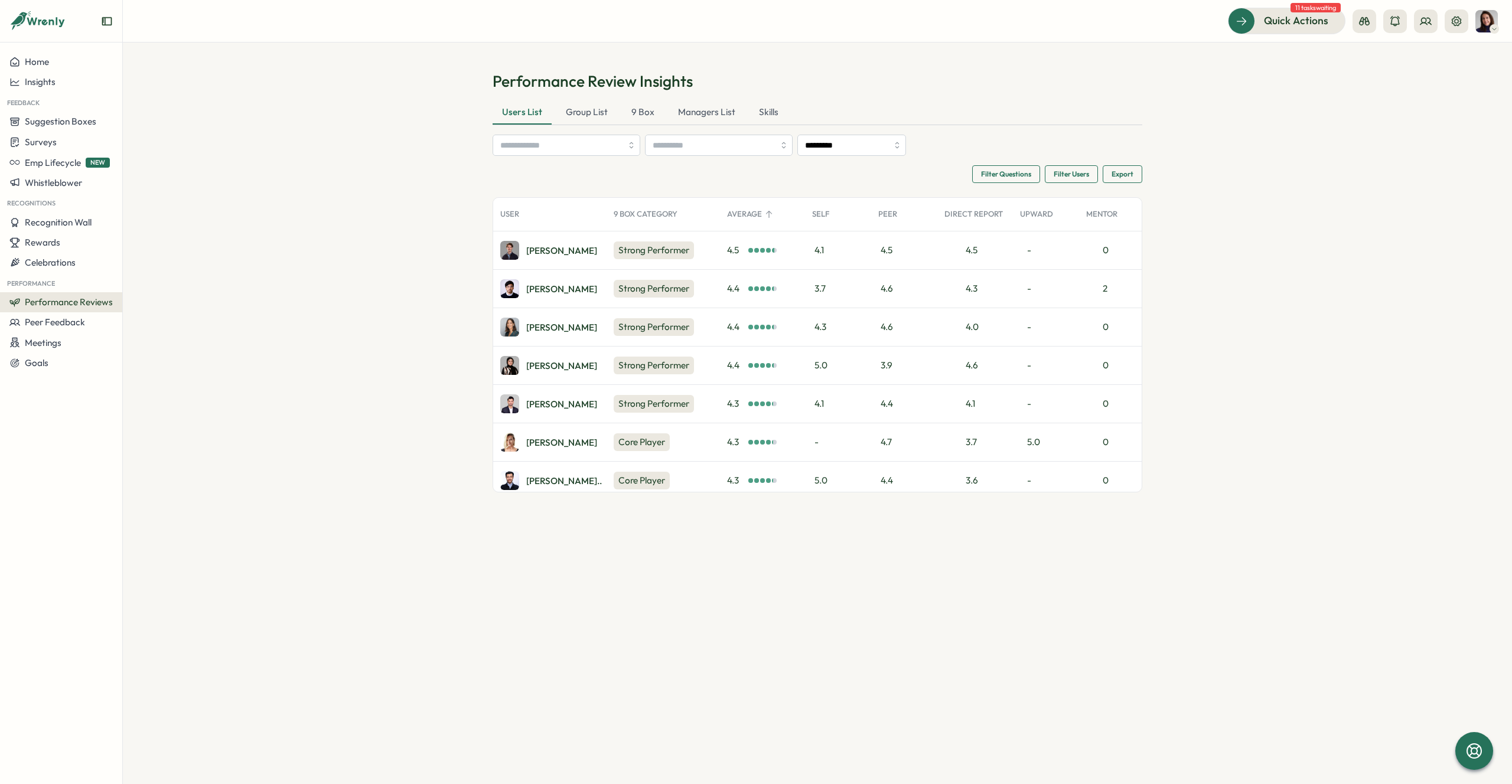
click at [633, 77] on h1 "Performance Review Insights" at bounding box center [817, 81] width 650 height 21
copy h1 "Performance Review Insights"
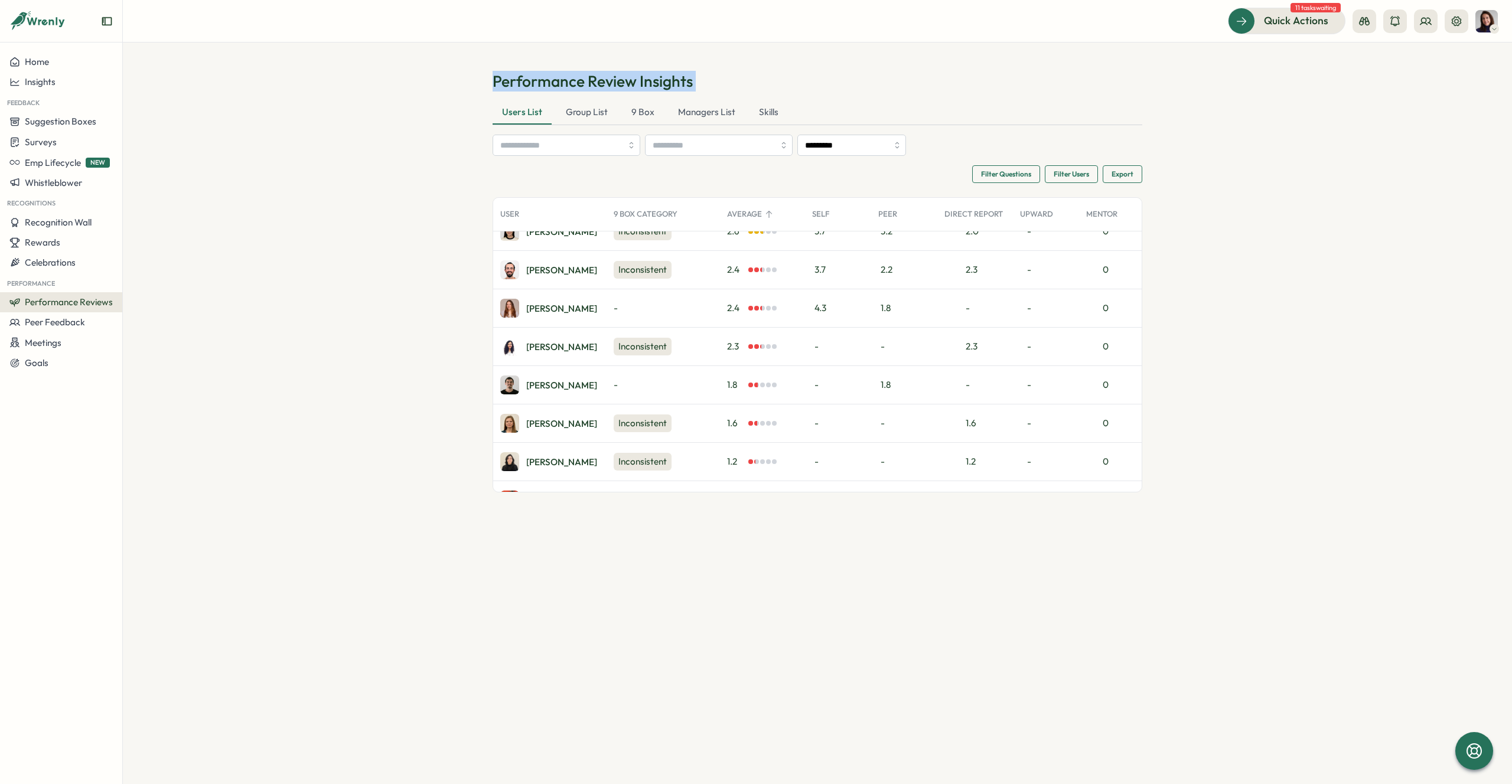
scroll to position [2055, 0]
click at [748, 199] on div "User 9 Box Category Average Self Peer Direct Report Upward Mentor Energizer Sup…" at bounding box center [920, 214] width 854 height 34
drag, startPoint x: 804, startPoint y: 214, endPoint x: 1036, endPoint y: 201, distance: 232.4
click at [1036, 201] on div "User 9 Box Category Average Self Peer Direct Report Upward Mentor Energizer Sup…" at bounding box center [920, 214] width 854 height 34
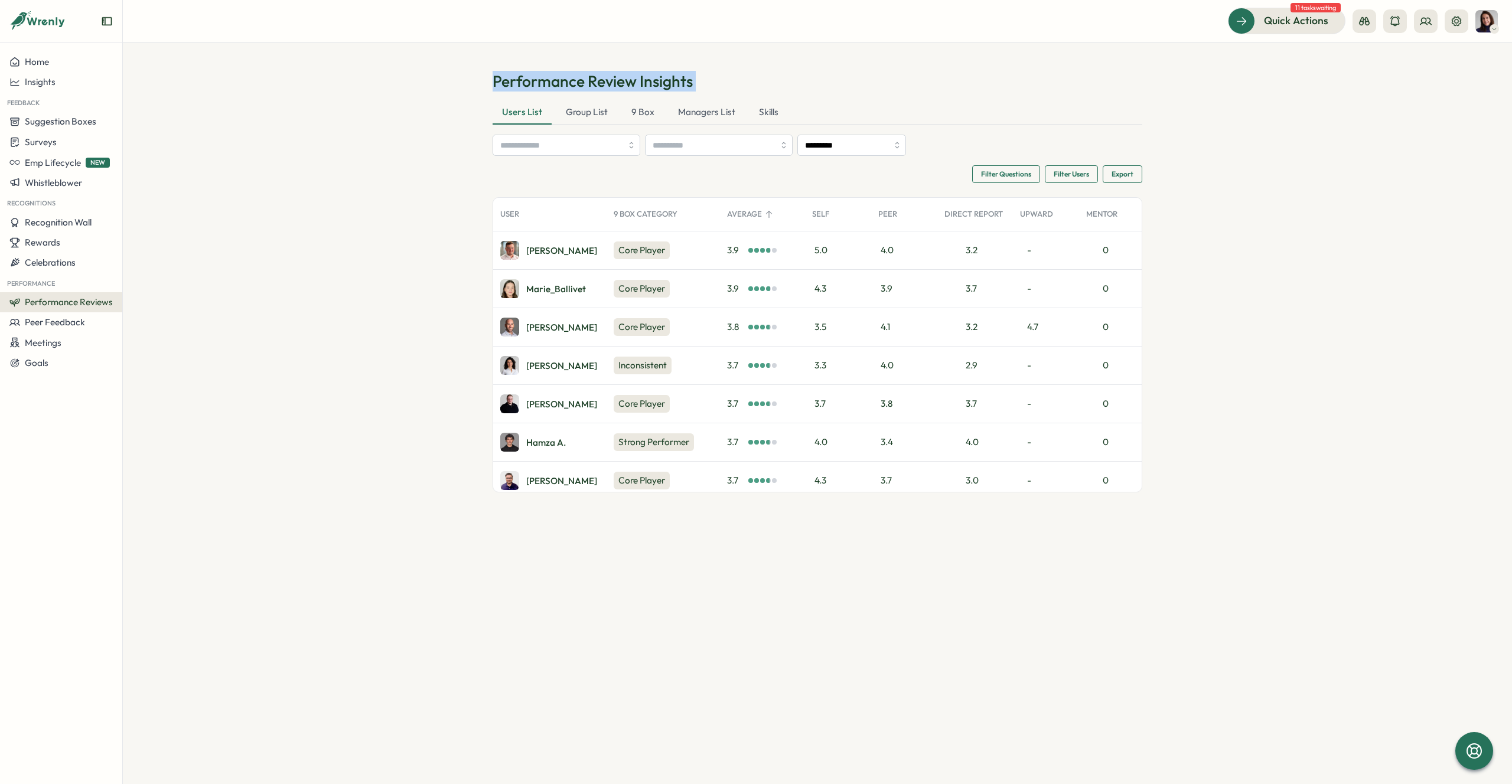
scroll to position [1000, 0]
click at [546, 360] on div "Valentina G." at bounding box center [562, 363] width 71 height 9
click at [646, 323] on div "Core Player" at bounding box center [642, 324] width 56 height 18
